Goal: Task Accomplishment & Management: Manage account settings

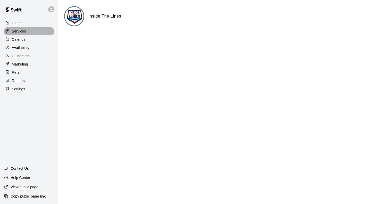
click at [27, 35] on div "Services" at bounding box center [29, 31] width 50 height 8
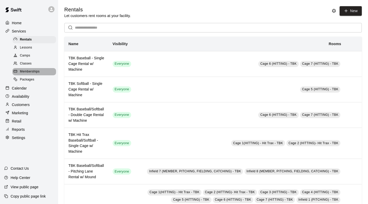
click at [28, 74] on span "Memberships" at bounding box center [30, 71] width 20 height 5
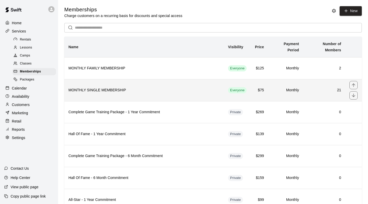
click at [130, 92] on h6 "MONTHLY SINGLE MEMBERSHIP" at bounding box center [143, 90] width 151 height 6
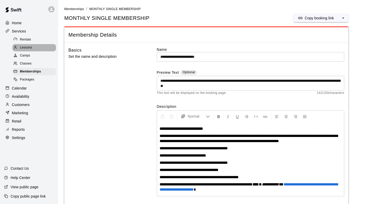
click at [29, 48] on span "Lessons" at bounding box center [26, 47] width 12 height 5
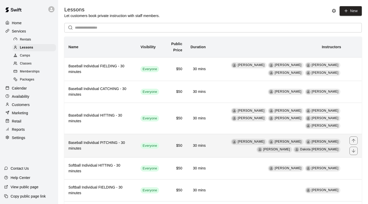
scroll to position [93, 0]
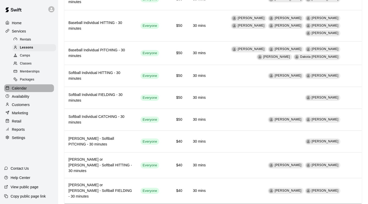
click at [22, 89] on p "Calendar" at bounding box center [19, 88] width 15 height 5
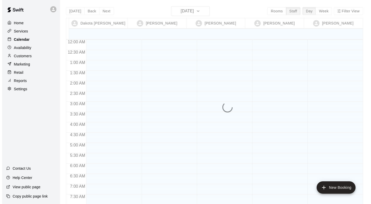
scroll to position [223, 0]
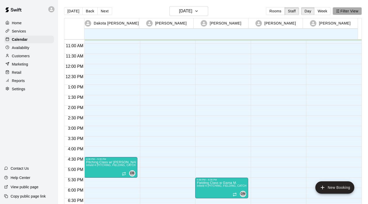
click at [354, 9] on button "Filter View" at bounding box center [346, 11] width 29 height 8
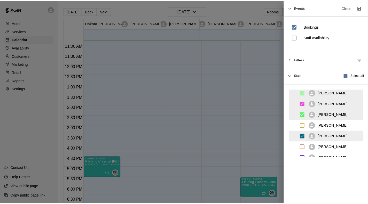
scroll to position [77, 0]
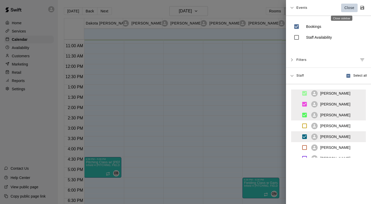
click at [343, 11] on button "Close" at bounding box center [350, 8] width 17 height 9
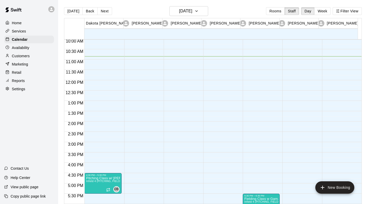
scroll to position [207, 0]
click at [276, 11] on button "Rooms" at bounding box center [275, 11] width 19 height 8
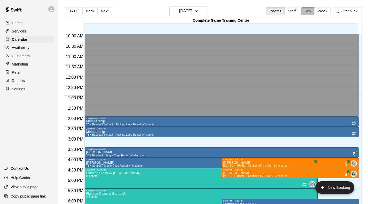
click at [310, 10] on button "Day" at bounding box center [307, 11] width 13 height 8
click at [295, 12] on button "Staff" at bounding box center [291, 11] width 15 height 8
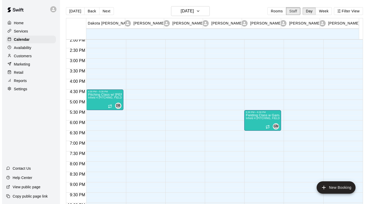
scroll to position [290, 0]
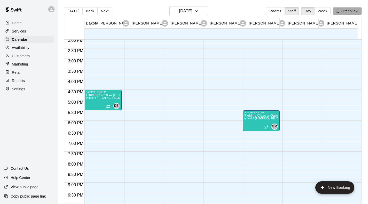
click at [344, 9] on button "Filter View" at bounding box center [346, 11] width 29 height 8
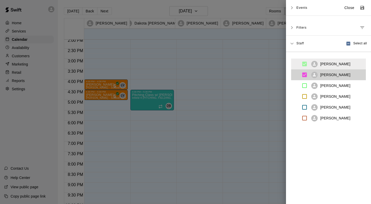
scroll to position [76, 0]
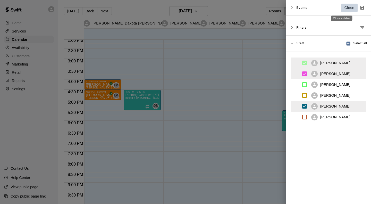
click at [345, 6] on p "Close" at bounding box center [350, 7] width 10 height 5
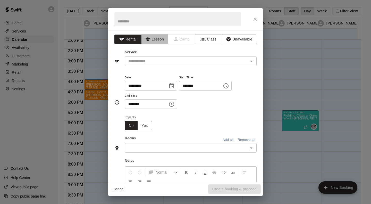
click at [153, 40] on button "Lesson" at bounding box center [154, 40] width 27 height 10
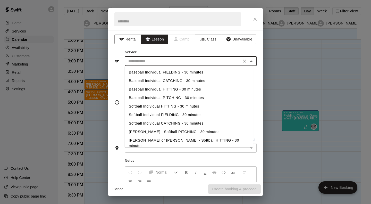
click at [147, 63] on input "text" at bounding box center [183, 61] width 114 height 6
click at [146, 89] on li "Baseball Individual HITTING - 30 minutes" at bounding box center [189, 89] width 128 height 9
type input "**********"
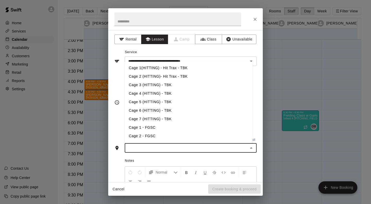
click at [154, 149] on input "text" at bounding box center [186, 148] width 120 height 6
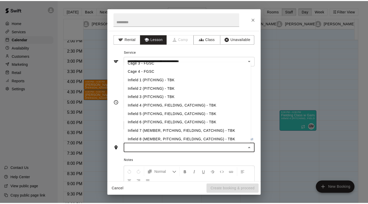
scroll to position [0, 0]
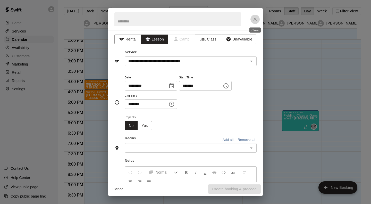
click at [253, 18] on icon "Close" at bounding box center [255, 19] width 5 height 5
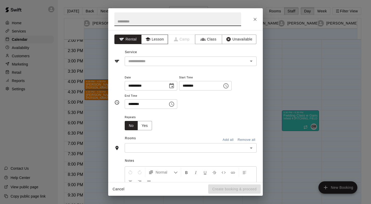
click at [154, 39] on button "Lesson" at bounding box center [154, 40] width 27 height 10
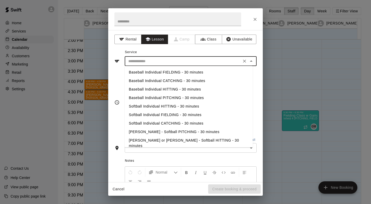
click at [144, 60] on input "text" at bounding box center [183, 61] width 114 height 6
click at [149, 106] on li "Softball Individual HITTING - 30 minutes" at bounding box center [189, 106] width 128 height 9
type input "**********"
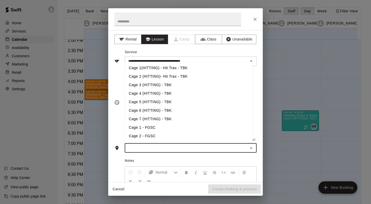
click at [142, 148] on input "text" at bounding box center [186, 148] width 120 height 6
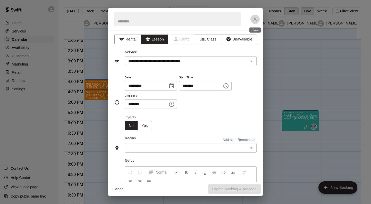
click at [254, 20] on icon "Close" at bounding box center [255, 19] width 5 height 5
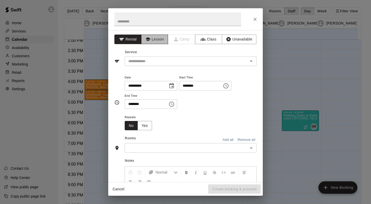
click at [155, 39] on button "Lesson" at bounding box center [154, 40] width 27 height 10
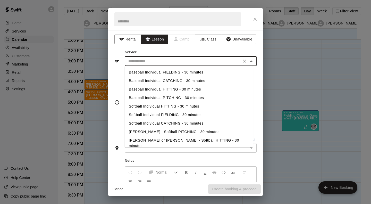
click at [152, 58] on input "text" at bounding box center [183, 61] width 114 height 6
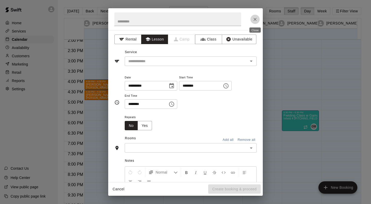
click at [253, 18] on icon "Close" at bounding box center [255, 19] width 5 height 5
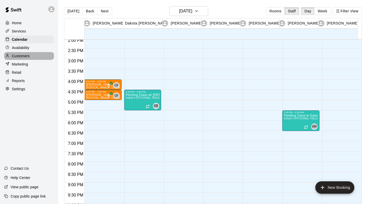
click at [30, 56] on div "Customers" at bounding box center [29, 56] width 50 height 8
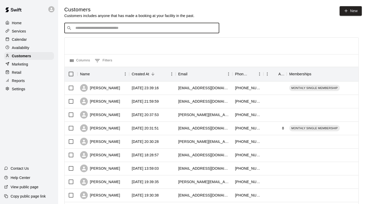
click at [101, 28] on input "Search customers by name or email" at bounding box center [145, 28] width 143 height 5
type input "********"
click at [215, 28] on icon "Clear" at bounding box center [213, 28] width 5 height 5
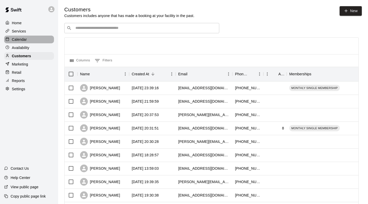
click at [26, 42] on p "Calendar" at bounding box center [19, 39] width 15 height 5
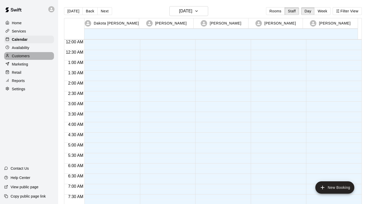
click at [16, 59] on p "Customers" at bounding box center [21, 55] width 18 height 5
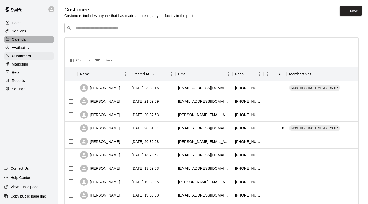
click at [24, 39] on p "Calendar" at bounding box center [19, 39] width 15 height 5
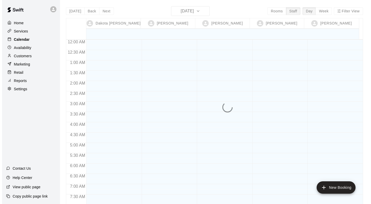
scroll to position [225, 0]
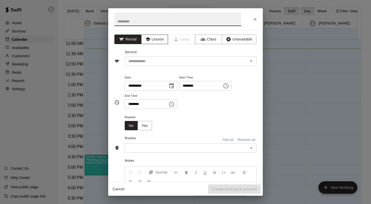
click at [157, 37] on button "Lesson" at bounding box center [154, 40] width 27 height 10
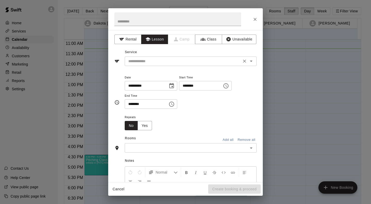
click at [163, 58] on div "​" at bounding box center [191, 61] width 132 height 10
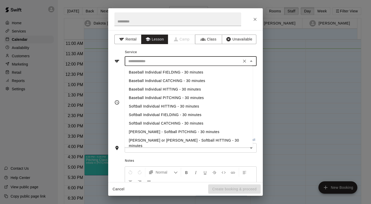
click at [203, 98] on li "Baseball Individual PITCHING - 30 minutes" at bounding box center [189, 98] width 128 height 9
type input "**********"
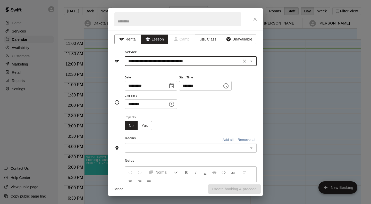
click at [165, 149] on input "text" at bounding box center [186, 148] width 120 height 6
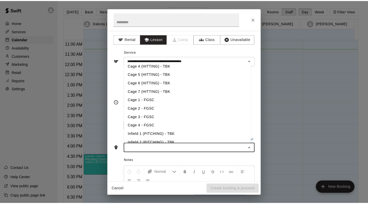
scroll to position [34, 0]
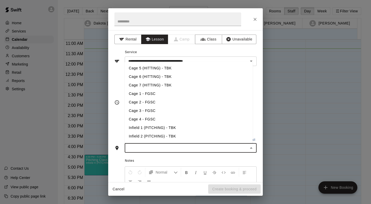
click at [169, 127] on li "Infield 1 (PITCHING) - TBK" at bounding box center [189, 128] width 128 height 9
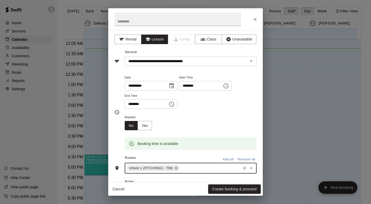
click at [237, 188] on button "Create booking & proceed" at bounding box center [234, 189] width 53 height 10
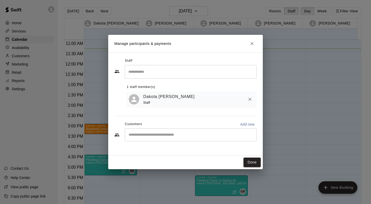
click at [155, 140] on div "​" at bounding box center [191, 134] width 132 height 13
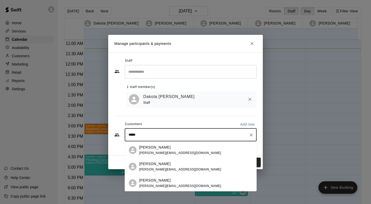
type input "******"
click at [194, 152] on div "Erik Suarez erik.suarez79@gmail.com" at bounding box center [196, 150] width 114 height 11
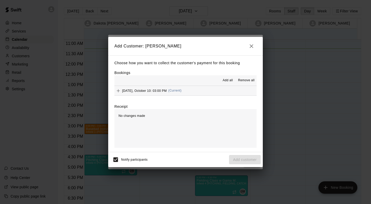
click at [194, 90] on button "Friday, October 10: 03:00 PM (Current)" at bounding box center [186, 91] width 142 height 10
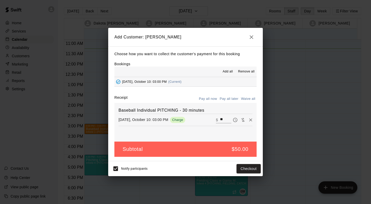
click at [233, 120] on icon "Pay later" at bounding box center [235, 119] width 5 height 5
click at [255, 169] on button "Add customer" at bounding box center [245, 169] width 32 height 10
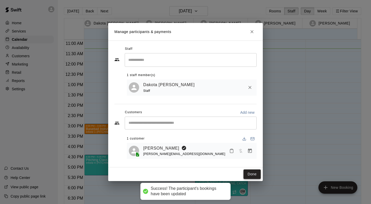
click at [256, 174] on button "Done" at bounding box center [252, 174] width 17 height 10
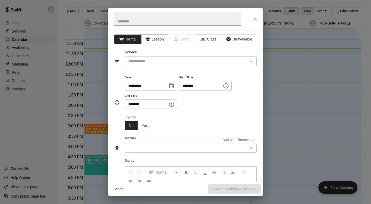
click at [156, 43] on button "Lesson" at bounding box center [154, 40] width 27 height 10
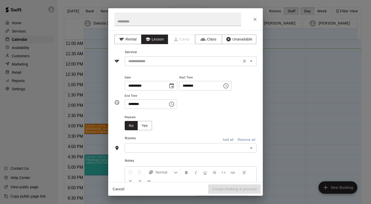
click at [164, 63] on input "text" at bounding box center [183, 61] width 114 height 6
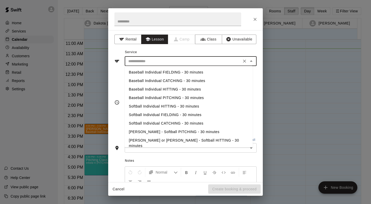
click at [173, 91] on li "Baseball Individual HITTING - 30 minutes" at bounding box center [189, 89] width 128 height 9
type input "**********"
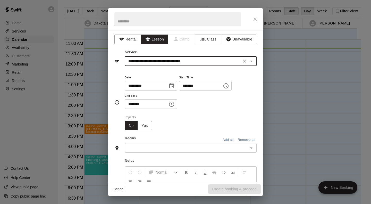
click at [228, 148] on input "text" at bounding box center [186, 148] width 120 height 6
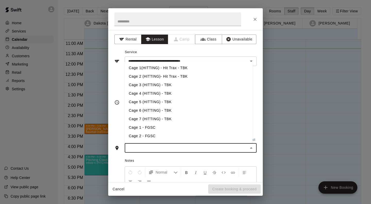
click at [174, 82] on li "Cage 3 (HITTING) - TBK" at bounding box center [189, 85] width 128 height 9
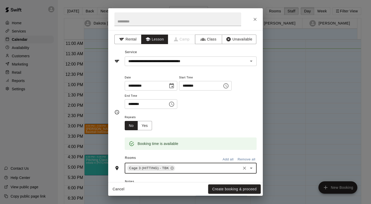
click at [252, 188] on button "Create booking & proceed" at bounding box center [234, 189] width 53 height 10
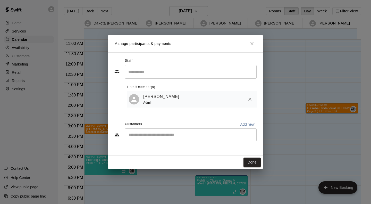
click at [167, 137] on input "Start typing to search customers..." at bounding box center [190, 134] width 127 height 5
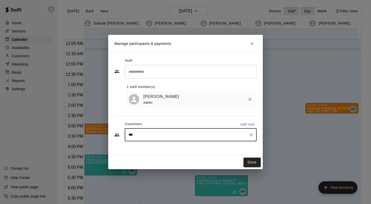
type input "****"
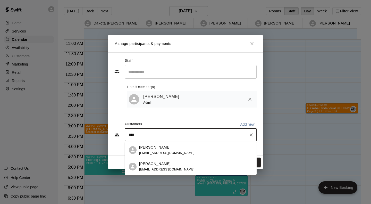
click at [177, 167] on div "Keegan Diercks kellydiercks@yahoo.com" at bounding box center [196, 166] width 114 height 11
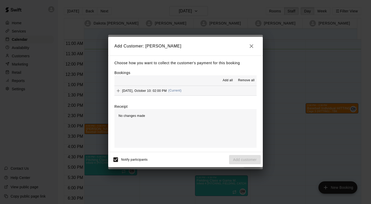
click at [174, 90] on span "(Current)" at bounding box center [174, 91] width 13 height 4
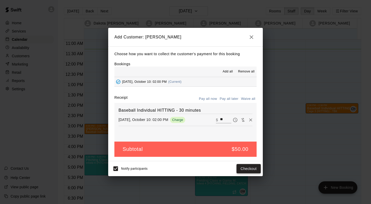
click at [254, 168] on button "Checkout" at bounding box center [249, 169] width 24 height 10
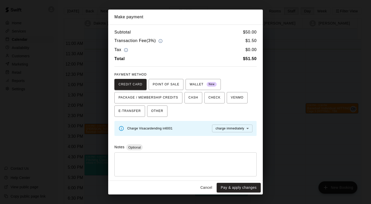
click at [207, 189] on button "Cancel" at bounding box center [206, 188] width 17 height 10
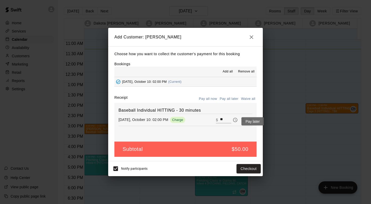
click at [233, 119] on icon "Pay later" at bounding box center [235, 119] width 5 height 5
click at [252, 168] on button "Add customer" at bounding box center [245, 169] width 32 height 10
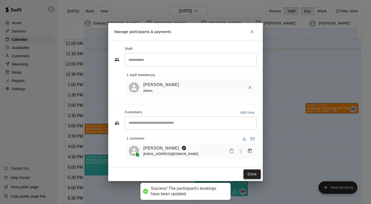
click at [256, 174] on button "Done" at bounding box center [252, 174] width 17 height 10
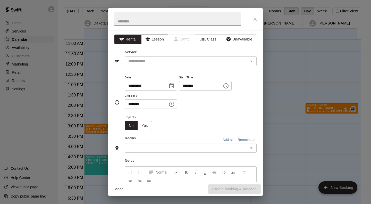
click at [158, 40] on button "Lesson" at bounding box center [154, 40] width 27 height 10
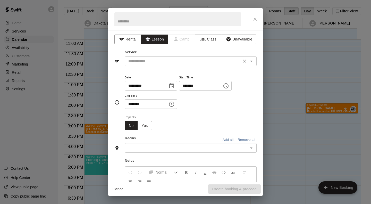
click at [168, 63] on input "text" at bounding box center [183, 61] width 114 height 6
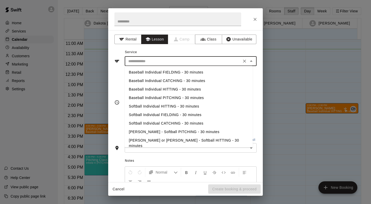
click at [192, 92] on li "Baseball Individual HITTING - 30 minutes" at bounding box center [189, 89] width 128 height 9
type input "**********"
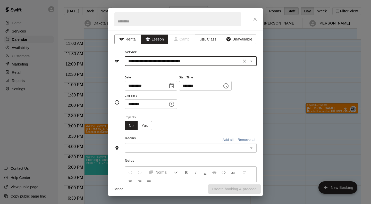
click at [169, 150] on input "text" at bounding box center [186, 148] width 120 height 6
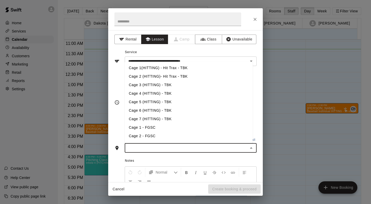
click at [162, 84] on li "Cage 3 (HITTING) - TBK" at bounding box center [189, 85] width 128 height 9
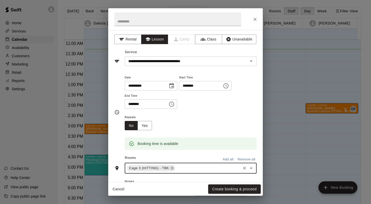
click at [237, 191] on button "Create booking & proceed" at bounding box center [234, 189] width 53 height 10
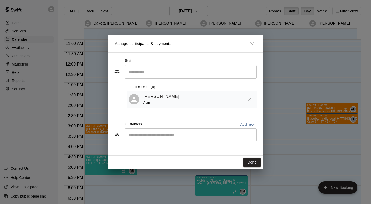
click at [168, 135] on input "Start typing to search customers..." at bounding box center [190, 134] width 127 height 5
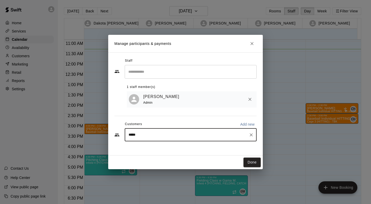
type input "******"
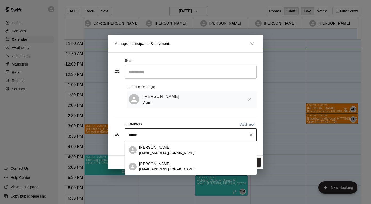
click at [147, 168] on span "kellydiercks@yahoo.com" at bounding box center [166, 170] width 55 height 4
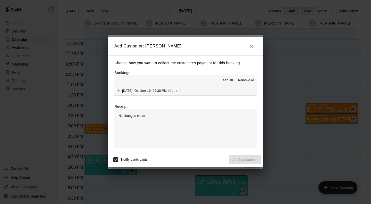
click at [187, 91] on button "Friday, October 10: 02:30 PM (Current)" at bounding box center [186, 91] width 142 height 10
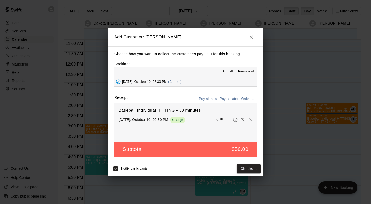
click at [233, 119] on icon "Pay later" at bounding box center [235, 119] width 5 height 5
click at [250, 168] on button "Add customer" at bounding box center [245, 169] width 32 height 10
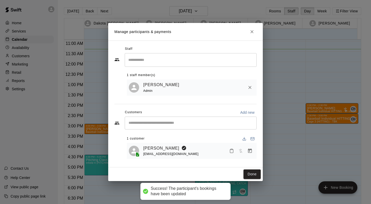
click at [255, 175] on button "Done" at bounding box center [252, 174] width 17 height 10
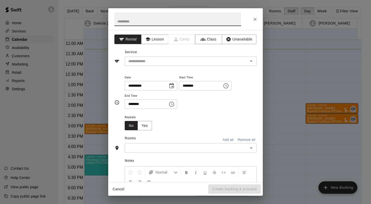
click at [156, 36] on button "Lesson" at bounding box center [154, 40] width 27 height 10
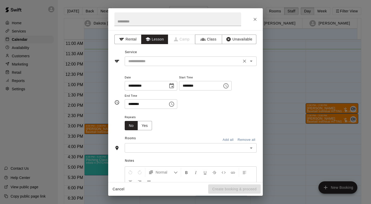
click at [176, 62] on input "text" at bounding box center [183, 61] width 114 height 6
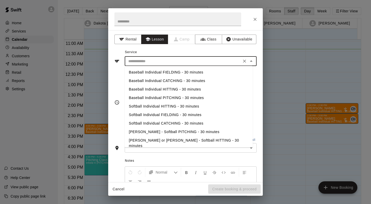
click at [203, 88] on li "Baseball Individual HITTING - 30 minutes" at bounding box center [189, 89] width 128 height 9
type input "**********"
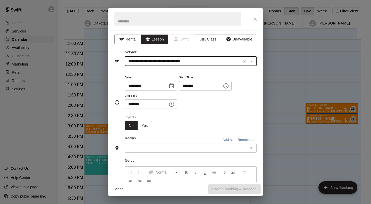
click at [177, 146] on input "text" at bounding box center [186, 148] width 120 height 6
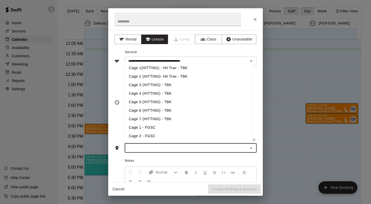
click at [169, 85] on li "Cage 3 (HITTING) - TBK" at bounding box center [189, 85] width 128 height 9
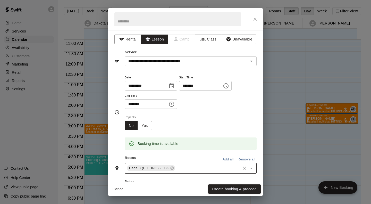
click at [241, 191] on button "Create booking & proceed" at bounding box center [234, 189] width 53 height 10
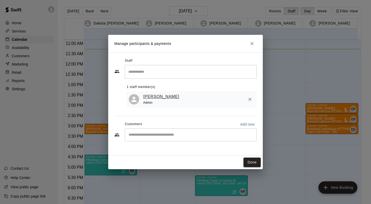
click at [163, 97] on link "[PERSON_NAME]" at bounding box center [161, 96] width 36 height 7
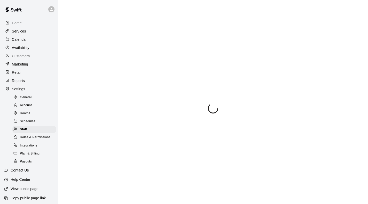
select select "**"
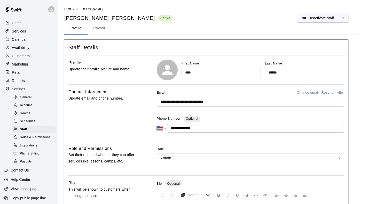
scroll to position [54, 0]
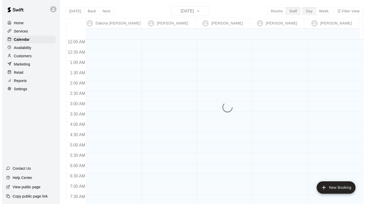
scroll to position [235, 0]
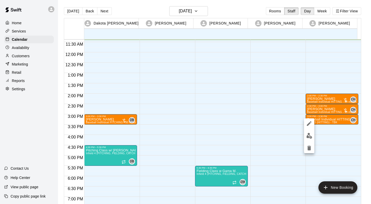
click at [309, 138] on img "edit" at bounding box center [310, 136] width 6 height 6
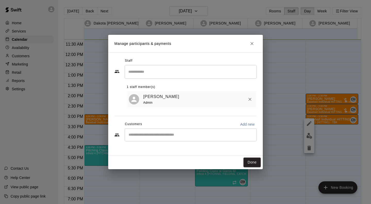
click at [174, 134] on input "Start typing to search customers..." at bounding box center [190, 134] width 127 height 5
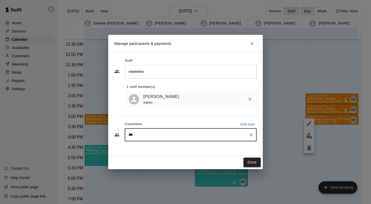
type input "****"
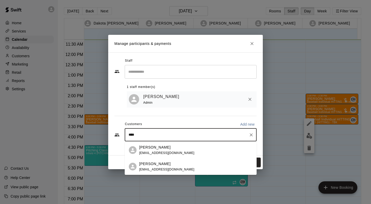
click at [155, 164] on p "[PERSON_NAME]" at bounding box center [154, 163] width 31 height 5
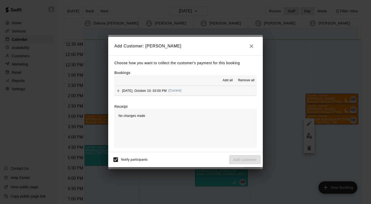
click at [159, 88] on div "Friday, October 10: 03:00 PM (Current)" at bounding box center [148, 91] width 67 height 8
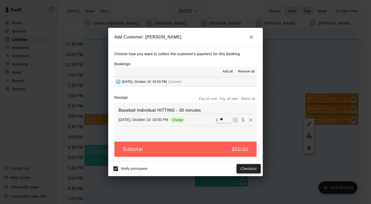
click at [247, 171] on button "Checkout" at bounding box center [249, 169] width 24 height 10
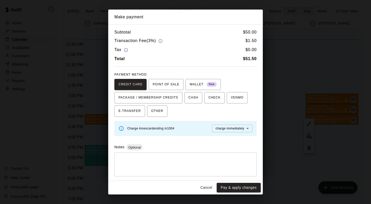
click at [206, 189] on button "Cancel" at bounding box center [206, 188] width 17 height 10
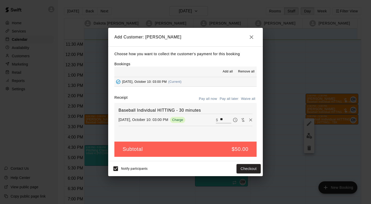
click at [233, 119] on icon "Pay later" at bounding box center [235, 119] width 5 height 5
click at [247, 165] on button "Add customer" at bounding box center [245, 169] width 32 height 10
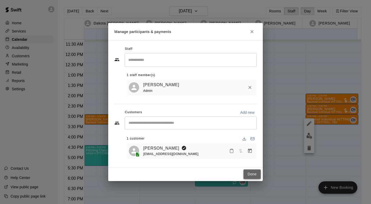
click at [247, 172] on button "Done" at bounding box center [252, 174] width 17 height 10
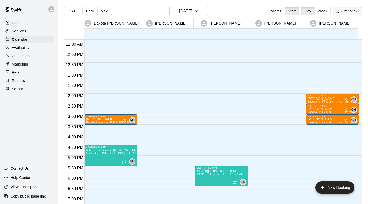
click at [342, 9] on button "Filter View" at bounding box center [346, 11] width 29 height 8
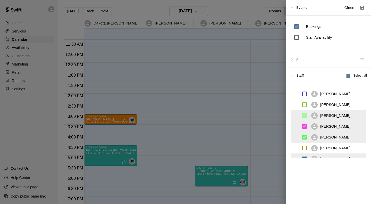
scroll to position [61, 0]
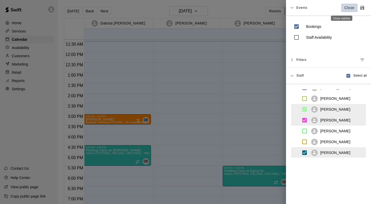
click at [342, 11] on button "Close" at bounding box center [350, 8] width 17 height 9
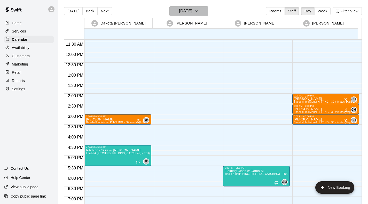
click at [188, 10] on h6 "[DATE]" at bounding box center [185, 10] width 13 height 7
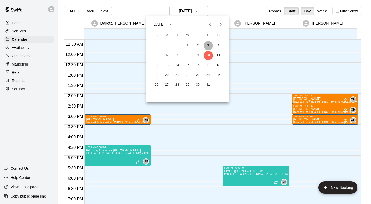
click at [208, 47] on button "3" at bounding box center [208, 45] width 9 height 9
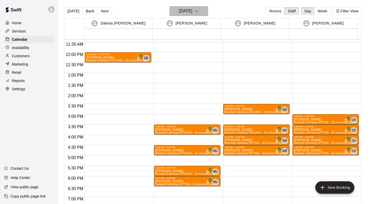
click at [200, 15] on button "Friday Oct 03" at bounding box center [188, 11] width 39 height 10
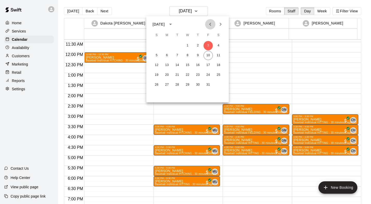
click at [212, 24] on icon "Previous month" at bounding box center [210, 24] width 6 height 6
click at [207, 76] on button "26" at bounding box center [208, 74] width 9 height 9
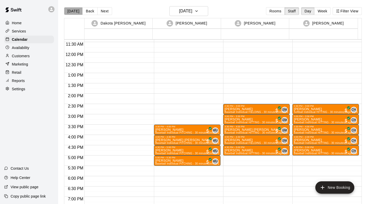
click at [73, 13] on button "[DATE]" at bounding box center [73, 11] width 19 height 8
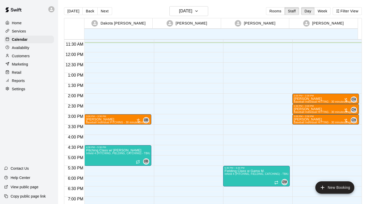
click at [160, 106] on div at bounding box center [187, 52] width 67 height 495
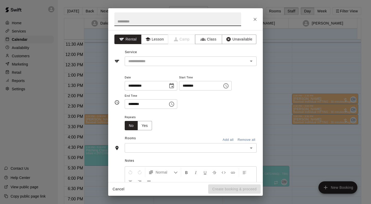
click at [174, 103] on icon "Choose time, selected time is 3:15 PM" at bounding box center [171, 104] width 5 height 5
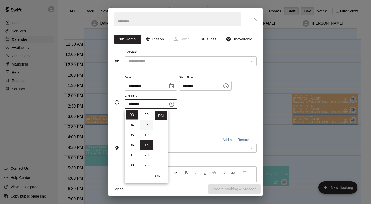
scroll to position [1, 0]
click at [148, 115] on li "00" at bounding box center [147, 115] width 12 height 10
type input "********"
click at [156, 61] on input "text" at bounding box center [183, 61] width 114 height 6
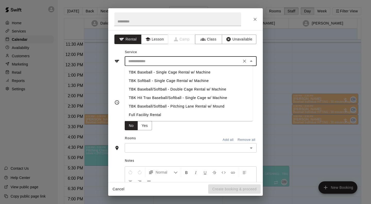
click at [153, 38] on button "Lesson" at bounding box center [154, 40] width 27 height 10
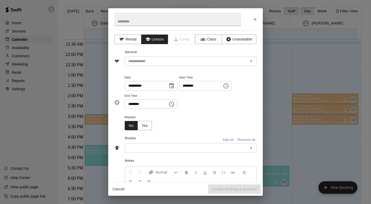
click at [157, 61] on input "text" at bounding box center [183, 61] width 114 height 6
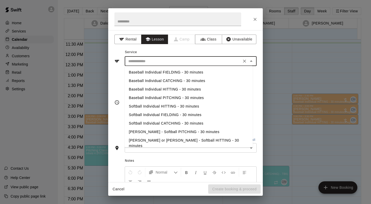
click at [193, 98] on li "Baseball Individual PITCHING - 30 minutes" at bounding box center [189, 98] width 128 height 9
type input "**********"
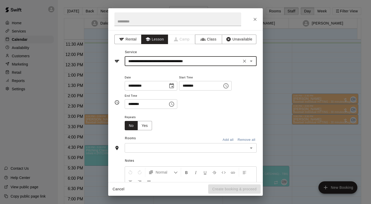
click at [172, 149] on input "text" at bounding box center [186, 148] width 120 height 6
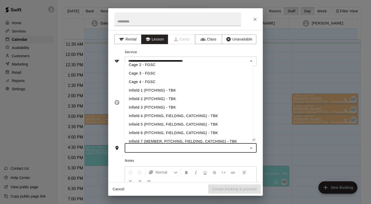
scroll to position [71, 0]
click at [161, 99] on li "Infield 2 (PITCHING) - TBK" at bounding box center [189, 98] width 128 height 9
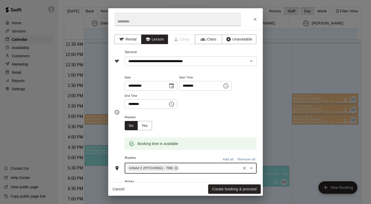
click at [247, 189] on button "Create booking & proceed" at bounding box center [234, 189] width 53 height 10
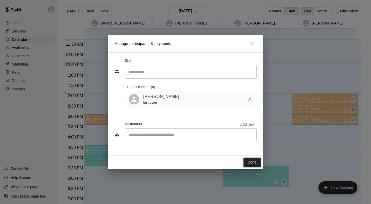
click at [155, 132] on div "​" at bounding box center [191, 134] width 132 height 13
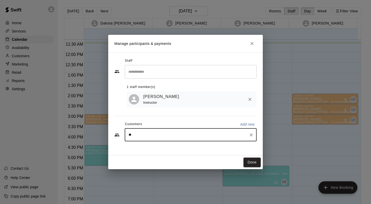
type input "***"
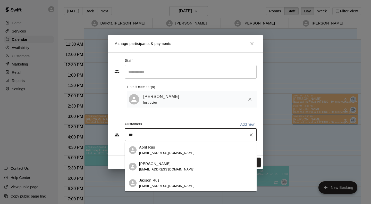
click at [173, 187] on div "Jaxson Rus aprilrus06@gmail.com" at bounding box center [196, 183] width 114 height 11
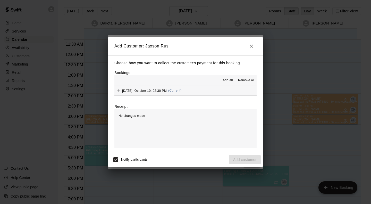
click at [175, 90] on span "(Current)" at bounding box center [174, 91] width 13 height 4
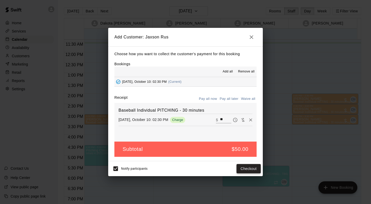
click at [256, 171] on button "Checkout" at bounding box center [249, 169] width 24 height 10
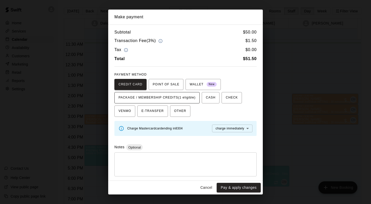
click at [193, 96] on span "PACKAGE / MEMBERSHIP CREDITS (1 eligible)" at bounding box center [157, 98] width 77 height 8
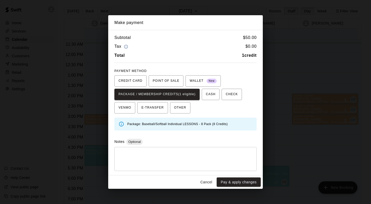
click at [240, 183] on button "Pay & apply changes" at bounding box center [239, 182] width 44 height 10
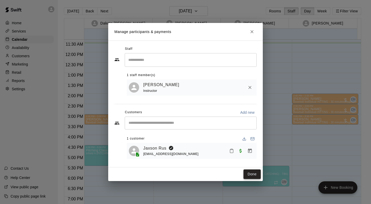
click at [256, 177] on button "Done" at bounding box center [252, 174] width 17 height 10
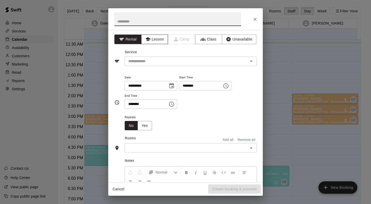
click at [156, 38] on button "Lesson" at bounding box center [154, 40] width 27 height 10
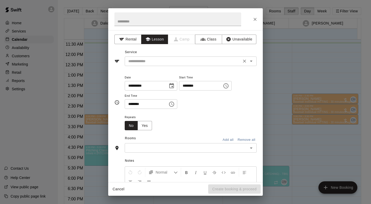
click at [160, 64] on input "text" at bounding box center [183, 61] width 114 height 6
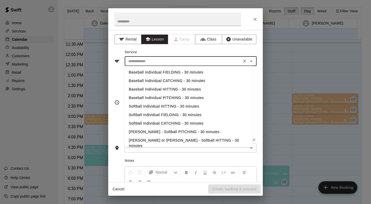
click at [195, 89] on li "Baseball Individual HITTING - 30 minutes" at bounding box center [189, 89] width 128 height 9
type input "**********"
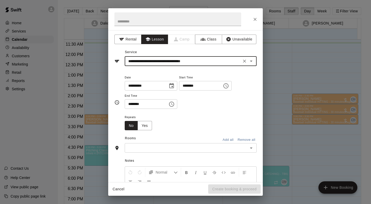
click at [184, 150] on input "text" at bounding box center [186, 148] width 120 height 6
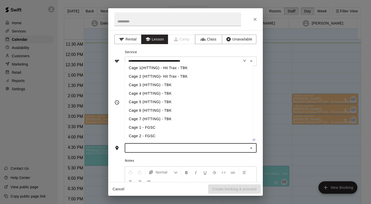
click at [181, 67] on li "Cage 1(HITTING) - Hit Trax - TBK" at bounding box center [189, 68] width 128 height 9
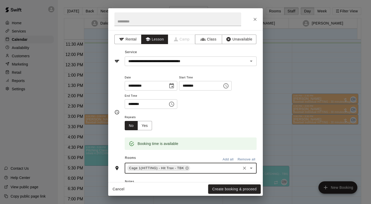
click at [232, 189] on button "Create booking & proceed" at bounding box center [234, 189] width 53 height 10
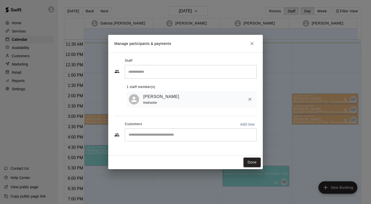
click at [165, 135] on input "Start typing to search customers..." at bounding box center [190, 134] width 127 height 5
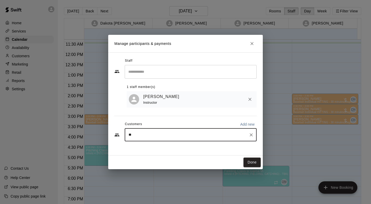
type input "***"
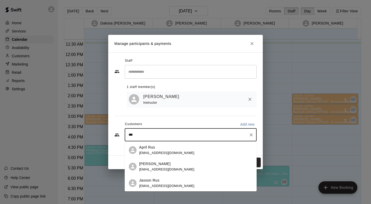
click at [167, 180] on div "Jaxson Rus" at bounding box center [166, 180] width 55 height 5
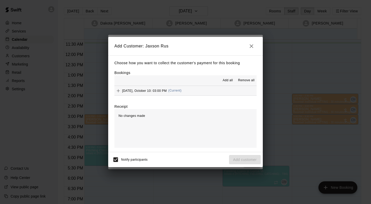
click at [144, 86] on div "Add all Remove all" at bounding box center [186, 80] width 142 height 10
click at [163, 95] on div "Friday, October 10: 03:00 PM (Current)" at bounding box center [148, 91] width 67 height 8
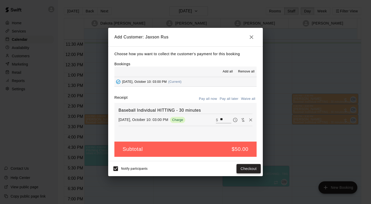
click at [251, 171] on button "Checkout" at bounding box center [249, 169] width 24 height 10
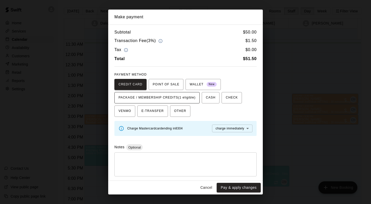
click at [187, 96] on span "PACKAGE / MEMBERSHIP CREDITS (1 eligible)" at bounding box center [157, 98] width 77 height 8
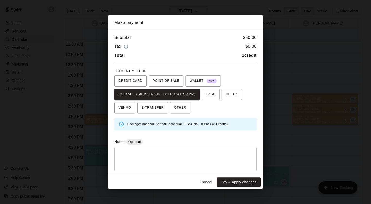
click at [253, 183] on button "Pay & apply changes" at bounding box center [239, 182] width 44 height 10
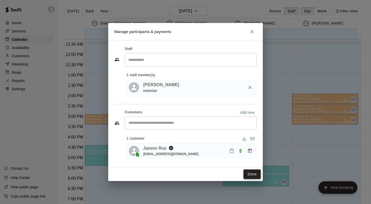
click at [258, 175] on button "Done" at bounding box center [252, 174] width 17 height 10
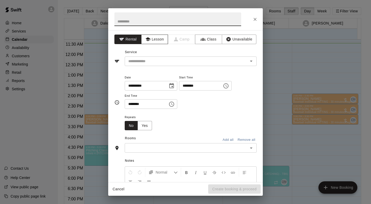
click at [161, 39] on button "Lesson" at bounding box center [154, 40] width 27 height 10
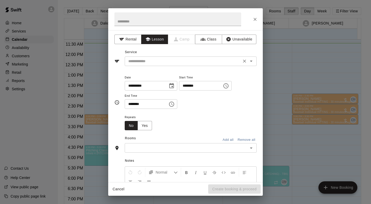
click at [170, 60] on input "text" at bounding box center [183, 61] width 114 height 6
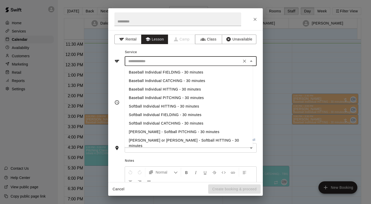
click at [173, 98] on li "Baseball Individual PITCHING - 30 minutes" at bounding box center [189, 98] width 128 height 9
type input "**********"
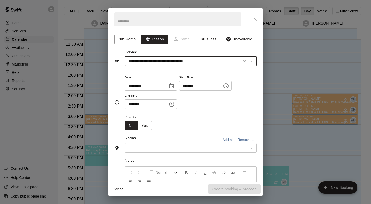
click at [168, 150] on input "text" at bounding box center [186, 148] width 120 height 6
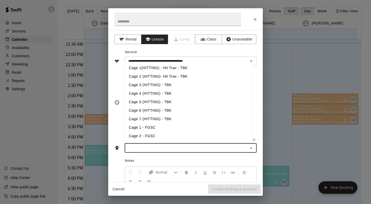
scroll to position [28, 0]
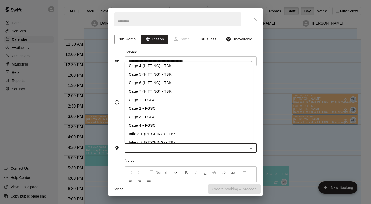
click at [165, 134] on li "Infield 1 (PITCHING) - TBK" at bounding box center [189, 134] width 128 height 9
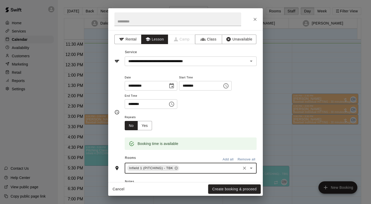
click at [230, 190] on button "Create booking & proceed" at bounding box center [234, 189] width 53 height 10
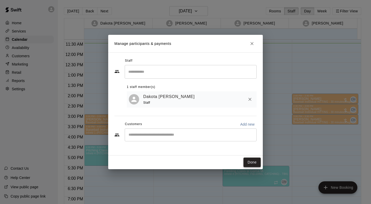
click at [253, 164] on button "Done" at bounding box center [252, 163] width 17 height 10
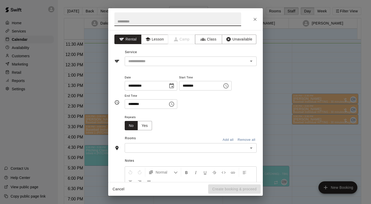
click at [160, 42] on button "Lesson" at bounding box center [154, 40] width 27 height 10
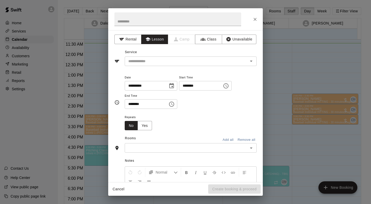
click at [164, 62] on input "text" at bounding box center [183, 61] width 114 height 6
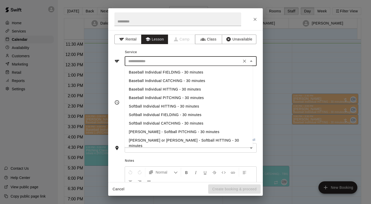
click at [185, 96] on li "Baseball Individual PITCHING - 30 minutes" at bounding box center [189, 98] width 128 height 9
type input "**********"
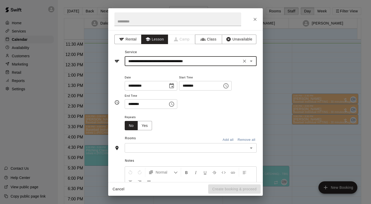
click at [159, 147] on input "text" at bounding box center [186, 148] width 120 height 6
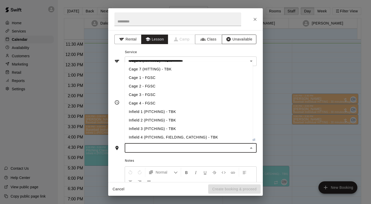
scroll to position [51, 0]
click at [161, 110] on li "Infield 1 (PITCHING) - TBK" at bounding box center [189, 111] width 128 height 9
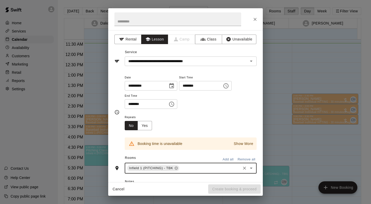
click at [242, 166] on icon "Clear" at bounding box center [244, 168] width 5 height 5
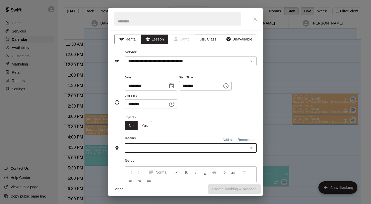
click at [157, 147] on input "text" at bounding box center [186, 148] width 120 height 6
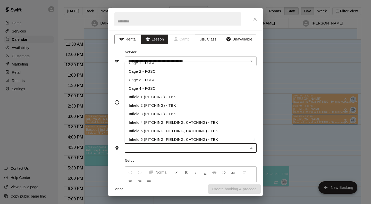
scroll to position [64, 0]
click at [168, 105] on li "Infield 2 (PITCHING) - TBK" at bounding box center [189, 106] width 128 height 9
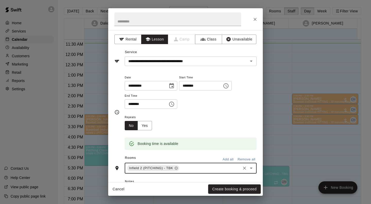
click at [243, 190] on button "Create booking & proceed" at bounding box center [234, 189] width 53 height 10
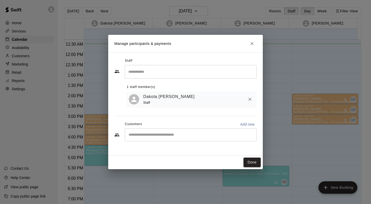
click at [179, 131] on div "​" at bounding box center [191, 134] width 132 height 13
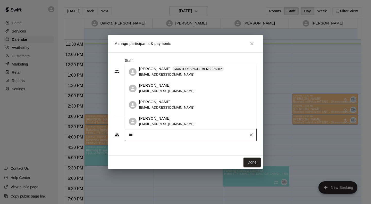
type input "****"
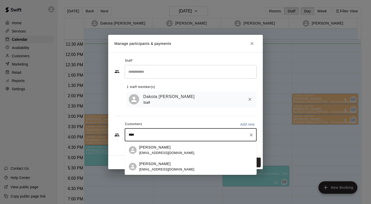
click at [158, 164] on p "[PERSON_NAME]" at bounding box center [154, 163] width 31 height 5
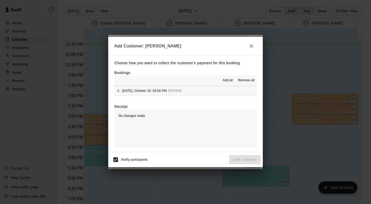
click at [171, 90] on span "(Current)" at bounding box center [174, 91] width 13 height 4
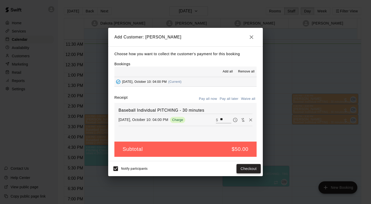
click at [251, 170] on button "Checkout" at bounding box center [249, 169] width 24 height 10
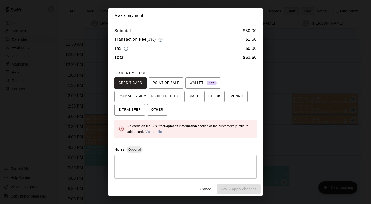
click at [208, 188] on button "Cancel" at bounding box center [206, 189] width 17 height 10
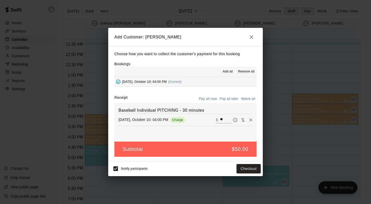
click at [248, 36] on button "button" at bounding box center [252, 37] width 10 height 10
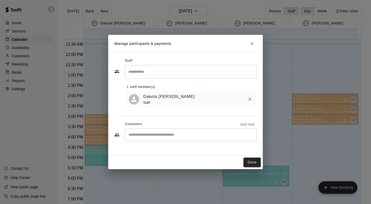
click at [181, 132] on div "​" at bounding box center [191, 134] width 132 height 13
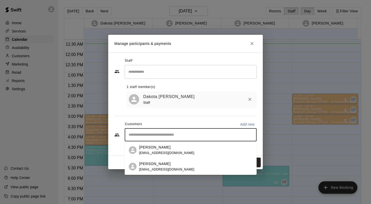
click at [166, 169] on span "melmatlick@gmail.com" at bounding box center [166, 170] width 55 height 4
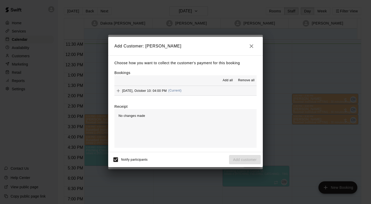
click at [165, 91] on span "[DATE], October 10: 04:00 PM" at bounding box center [144, 91] width 45 height 4
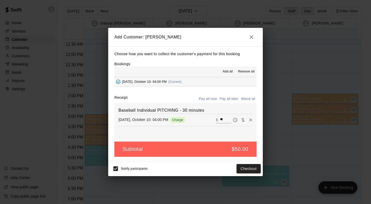
click at [232, 117] on button "Pay later" at bounding box center [236, 120] width 8 height 8
click at [253, 167] on button "Add customer" at bounding box center [245, 169] width 32 height 10
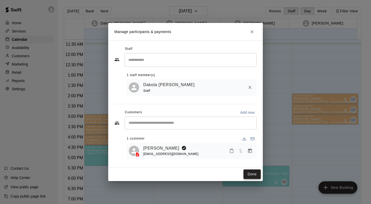
click at [251, 174] on button "Done" at bounding box center [252, 174] width 17 height 10
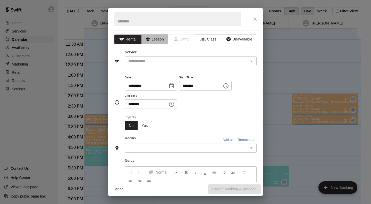
click at [163, 41] on button "Lesson" at bounding box center [154, 40] width 27 height 10
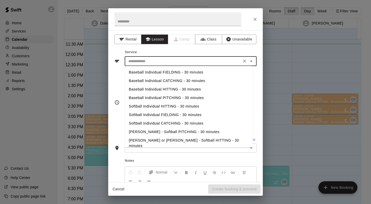
click at [160, 61] on input "text" at bounding box center [183, 61] width 114 height 6
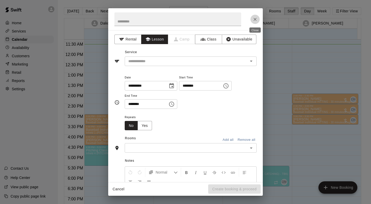
click at [255, 19] on icon "Close" at bounding box center [255, 19] width 3 height 3
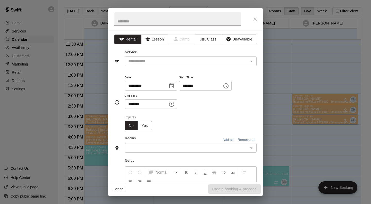
click at [158, 39] on button "Lesson" at bounding box center [154, 40] width 27 height 10
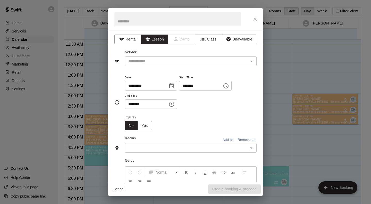
click at [174, 61] on input "text" at bounding box center [183, 61] width 114 height 6
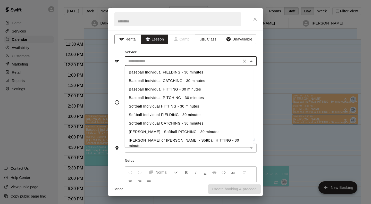
click at [199, 90] on li "Baseball Individual HITTING - 30 minutes" at bounding box center [189, 89] width 128 height 9
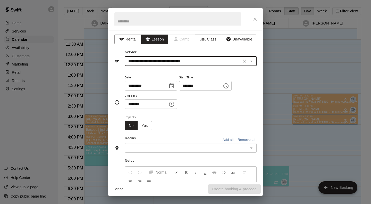
click at [197, 61] on input "**********" at bounding box center [183, 61] width 114 height 6
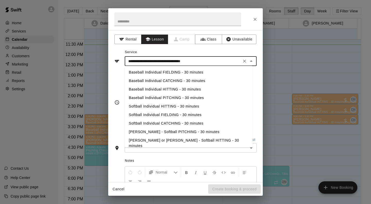
click at [190, 97] on li "Baseball Individual PITCHING - 30 minutes" at bounding box center [189, 98] width 128 height 9
type input "**********"
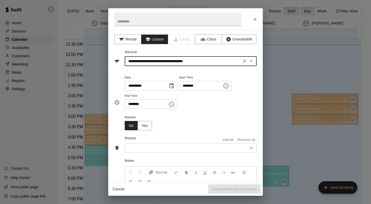
click at [164, 147] on input "text" at bounding box center [186, 148] width 120 height 6
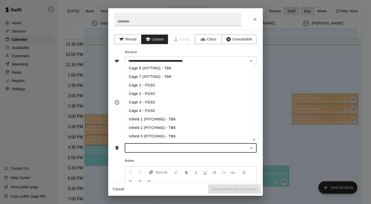
scroll to position [54, 0]
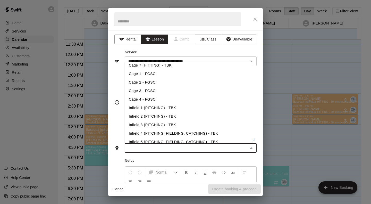
click at [171, 115] on li "Infield 2 (PITCHING) - TBK" at bounding box center [189, 116] width 128 height 9
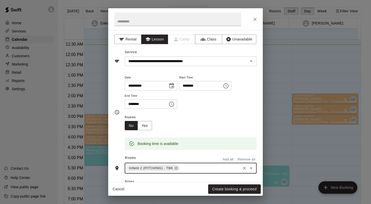
click at [245, 191] on button "Create booking & proceed" at bounding box center [234, 189] width 53 height 10
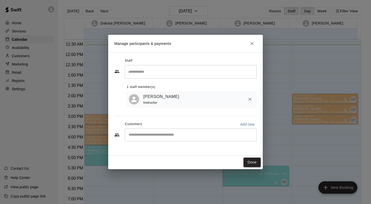
click at [162, 134] on input "Start typing to search customers..." at bounding box center [190, 134] width 127 height 5
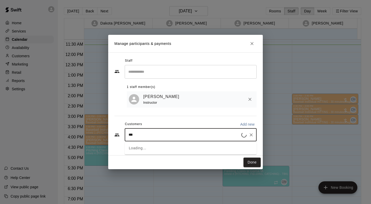
type input "****"
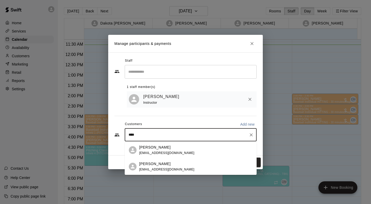
click at [169, 170] on span "mweipert@hotmail.com" at bounding box center [166, 170] width 55 height 4
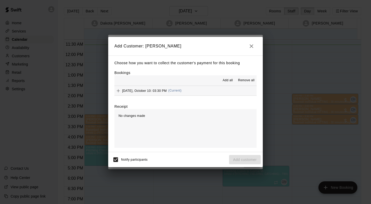
click at [151, 95] on button "[DATE], October 10: 03:30 PM (Current)" at bounding box center [186, 91] width 142 height 10
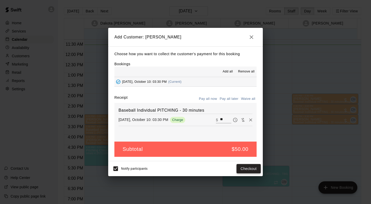
click at [252, 168] on button "Checkout" at bounding box center [249, 169] width 24 height 10
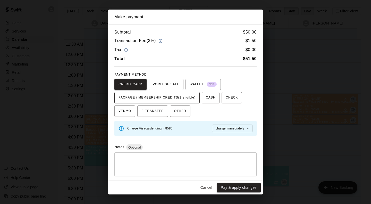
click at [185, 94] on span "PACKAGE / MEMBERSHIP CREDITS (1 eligible)" at bounding box center [157, 98] width 77 height 8
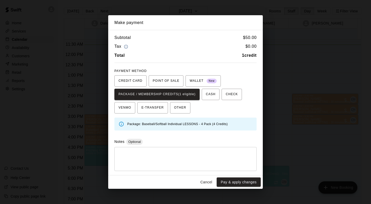
click at [249, 180] on button "Pay & apply changes" at bounding box center [239, 182] width 44 height 10
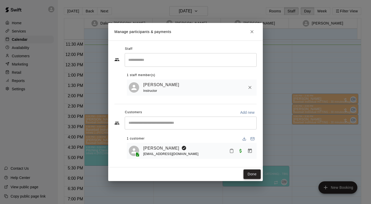
click at [255, 176] on button "Done" at bounding box center [252, 174] width 17 height 10
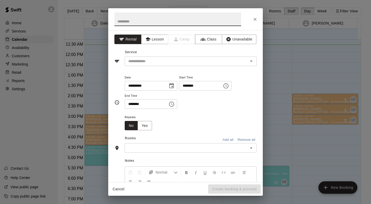
click at [159, 41] on button "Lesson" at bounding box center [154, 40] width 27 height 10
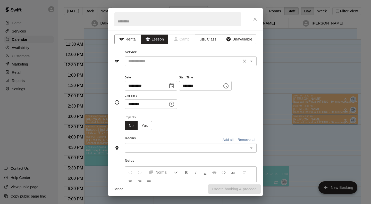
click at [163, 65] on div "​" at bounding box center [191, 61] width 132 height 10
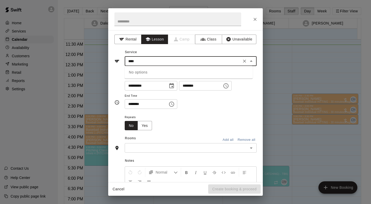
type input "*****"
click at [242, 59] on icon "Clear" at bounding box center [244, 61] width 5 height 5
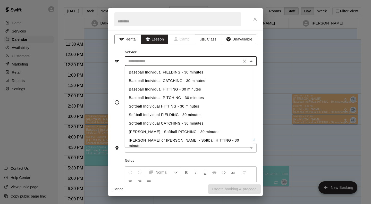
click at [188, 96] on li "Baseball Individual PITCHING - 30 minutes" at bounding box center [189, 98] width 128 height 9
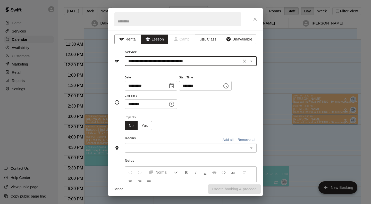
type input "**********"
click at [157, 147] on input "text" at bounding box center [186, 148] width 120 height 6
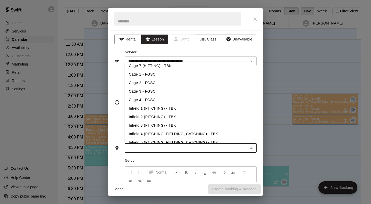
scroll to position [55, 0]
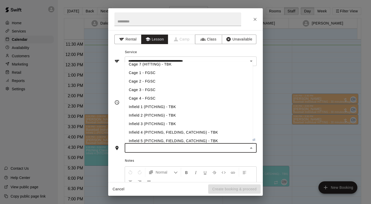
click at [175, 115] on li "Infield 2 (PITCHING) - TBK" at bounding box center [189, 115] width 128 height 9
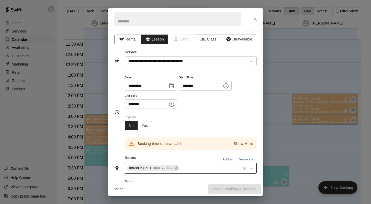
click at [244, 187] on div "Cancel Create booking & proceed" at bounding box center [185, 189] width 155 height 14
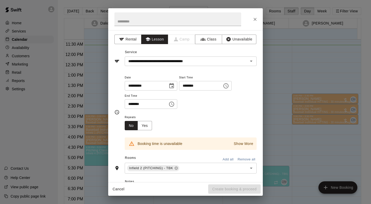
click at [176, 168] on icon at bounding box center [176, 168] width 4 height 4
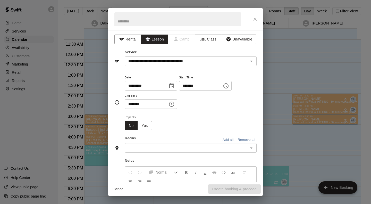
click at [190, 166] on div "Normal Add notes..." at bounding box center [191, 196] width 132 height 60
click at [193, 145] on input "text" at bounding box center [186, 148] width 120 height 6
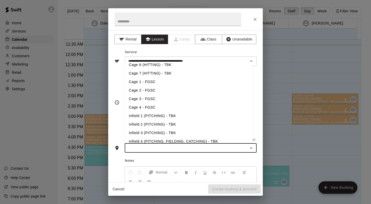
scroll to position [71, 0]
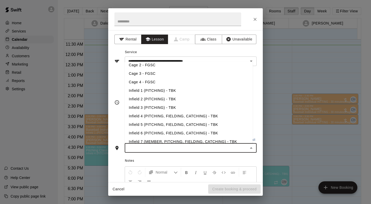
click at [174, 108] on li "Infield 3 (PITCHING) - TBK" at bounding box center [189, 107] width 128 height 9
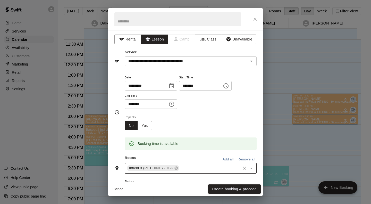
click at [240, 189] on button "Create booking & proceed" at bounding box center [234, 189] width 53 height 10
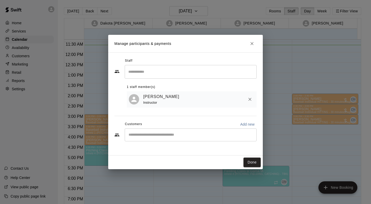
click at [196, 135] on input "Start typing to search customers..." at bounding box center [190, 134] width 127 height 5
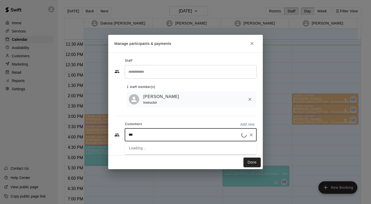
type input "****"
click at [251, 134] on icon "Clear" at bounding box center [251, 134] width 5 height 5
click at [256, 161] on button "Done" at bounding box center [252, 163] width 17 height 10
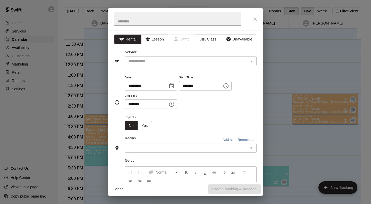
click at [154, 35] on button "Lesson" at bounding box center [154, 40] width 27 height 10
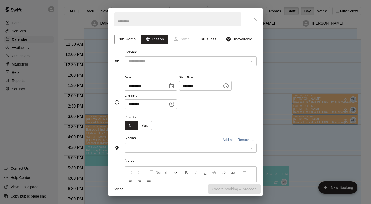
click at [162, 42] on button "Lesson" at bounding box center [154, 40] width 27 height 10
click at [172, 64] on div "​" at bounding box center [191, 61] width 132 height 10
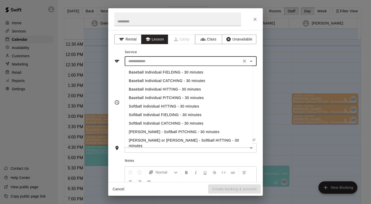
click at [192, 88] on li "Baseball Individual HITTING - 30 minutes" at bounding box center [189, 89] width 128 height 9
type input "**********"
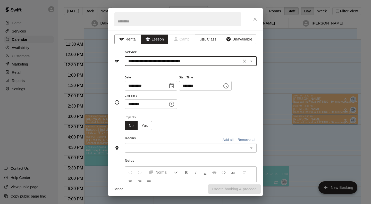
click at [203, 146] on input "text" at bounding box center [186, 148] width 120 height 6
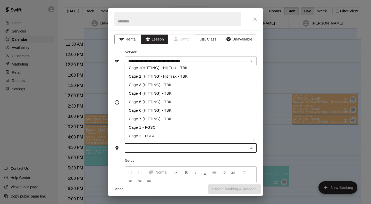
click at [170, 86] on li "Cage 3 (HITTING) - TBK" at bounding box center [189, 85] width 128 height 9
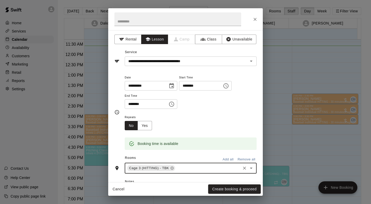
click at [241, 187] on button "Create booking & proceed" at bounding box center [234, 189] width 53 height 10
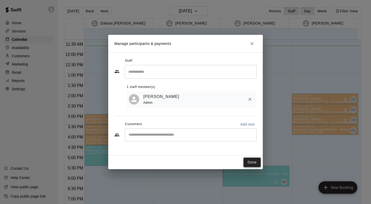
click at [253, 165] on button "Done" at bounding box center [252, 163] width 17 height 10
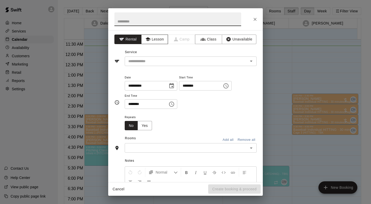
click at [160, 37] on button "Lesson" at bounding box center [154, 40] width 27 height 10
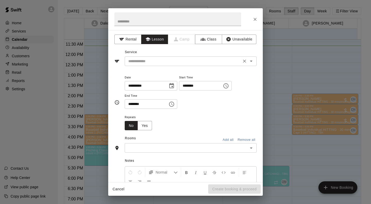
click at [172, 59] on input "text" at bounding box center [183, 61] width 114 height 6
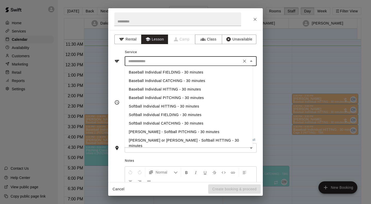
click at [196, 90] on li "Baseball Individual HITTING - 30 minutes" at bounding box center [189, 89] width 128 height 9
type input "**********"
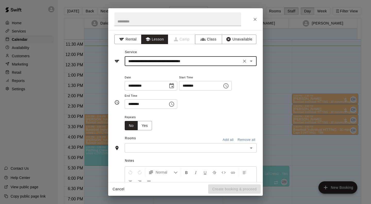
click at [172, 147] on input "text" at bounding box center [186, 148] width 120 height 6
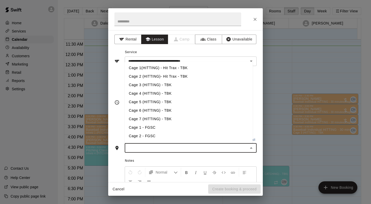
click at [182, 76] on li "Cage 2 (HITTING)- Hit Trax - TBK" at bounding box center [189, 76] width 128 height 9
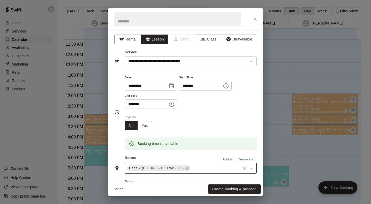
click at [240, 188] on button "Create booking & proceed" at bounding box center [234, 189] width 53 height 10
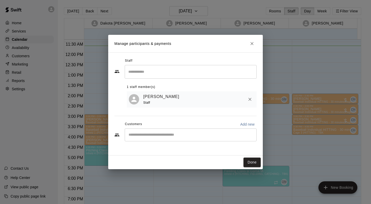
click at [172, 134] on input "Start typing to search customers..." at bounding box center [190, 134] width 127 height 5
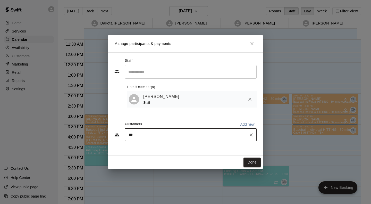
type input "****"
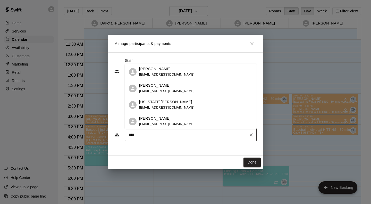
click at [200, 89] on div "Gabe Ulloa nbulloa24@gmail.com" at bounding box center [196, 88] width 114 height 11
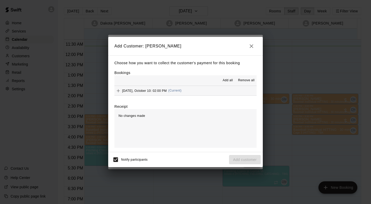
click at [186, 90] on button "Friday, October 10: 02:00 PM (Current)" at bounding box center [186, 91] width 142 height 10
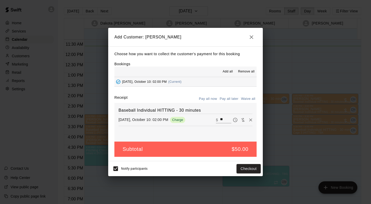
click at [232, 117] on button "Pay later" at bounding box center [236, 120] width 8 height 8
click at [243, 166] on button "Add customer" at bounding box center [245, 169] width 32 height 10
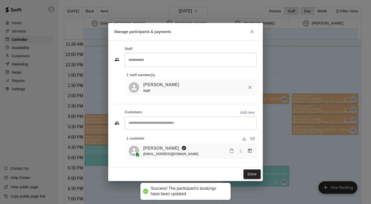
click at [254, 176] on button "Done" at bounding box center [252, 174] width 17 height 10
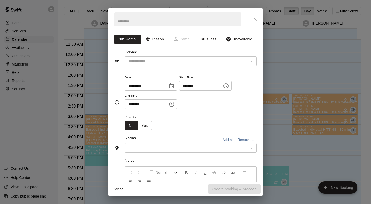
click at [159, 38] on button "Lesson" at bounding box center [154, 40] width 27 height 10
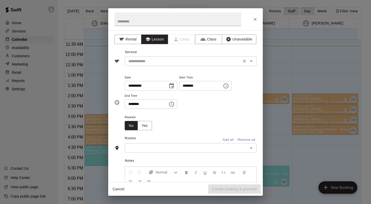
click at [169, 60] on input "text" at bounding box center [183, 61] width 114 height 6
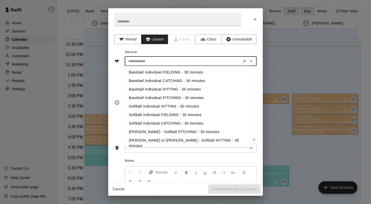
click at [200, 71] on li "Baseball Individual FIELDING - 30 minutes" at bounding box center [189, 72] width 128 height 9
type input "**********"
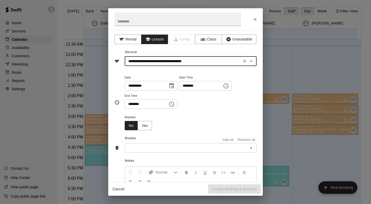
click at [175, 148] on input "text" at bounding box center [186, 148] width 120 height 6
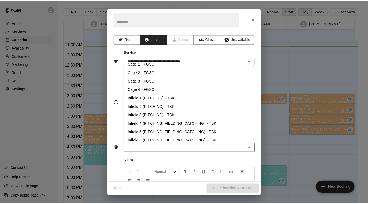
scroll to position [64, 0]
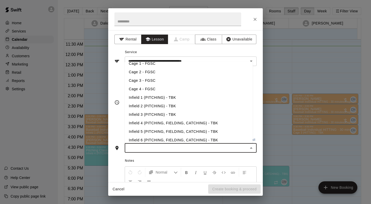
click at [180, 124] on li "Infield 4 (PITCHING, FIELDING, CATCHING) - TBK" at bounding box center [189, 123] width 128 height 9
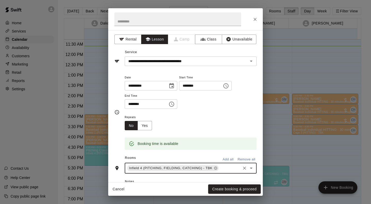
click at [241, 191] on button "Create booking & proceed" at bounding box center [234, 189] width 53 height 10
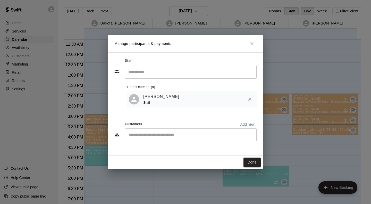
click at [159, 134] on input "Start typing to search customers..." at bounding box center [190, 134] width 127 height 5
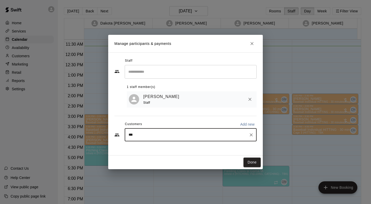
type input "****"
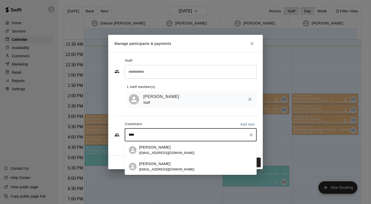
click at [161, 168] on span "gimbelj@hotmail.com" at bounding box center [166, 170] width 55 height 4
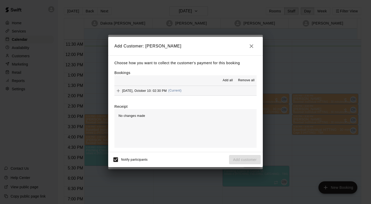
click at [181, 89] on button "Friday, October 10: 02:30 PM (Current)" at bounding box center [186, 91] width 142 height 10
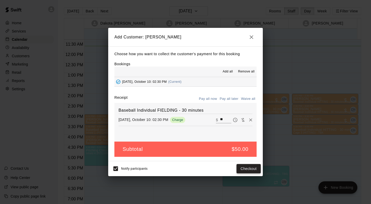
click at [252, 168] on button "Checkout" at bounding box center [249, 169] width 24 height 10
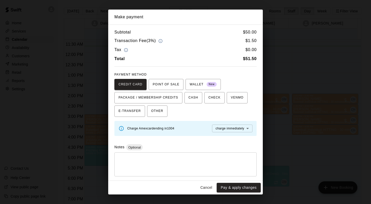
click at [208, 188] on button "Cancel" at bounding box center [206, 188] width 17 height 10
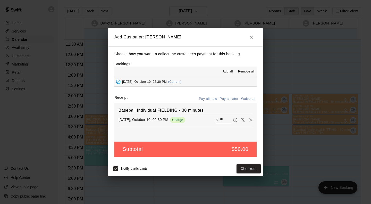
click at [235, 120] on icon "Pay later" at bounding box center [235, 120] width 1 height 2
click at [250, 169] on button "Add customer" at bounding box center [245, 169] width 32 height 10
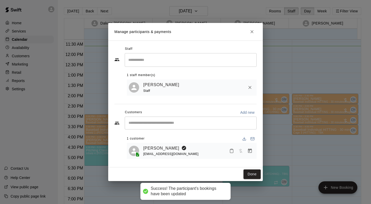
click at [253, 175] on button "Done" at bounding box center [252, 174] width 17 height 10
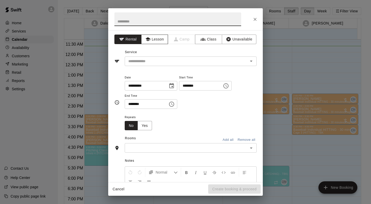
click at [156, 39] on button "Lesson" at bounding box center [154, 40] width 27 height 10
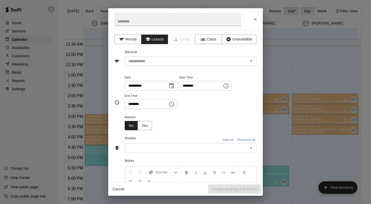
click at [163, 64] on div "​" at bounding box center [191, 61] width 132 height 10
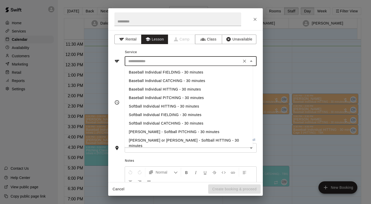
click at [194, 90] on li "Baseball Individual HITTING - 30 minutes" at bounding box center [189, 89] width 128 height 9
type input "**********"
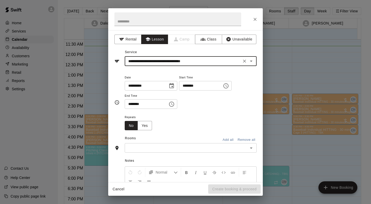
click at [177, 150] on input "text" at bounding box center [186, 148] width 120 height 6
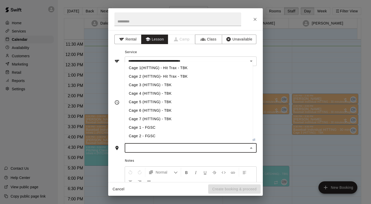
click at [176, 92] on li "Cage 4 (HITTING) - TBK" at bounding box center [189, 93] width 128 height 9
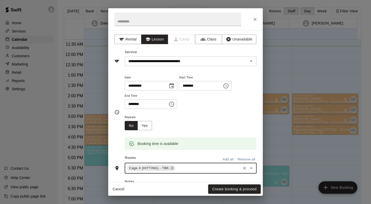
click at [242, 189] on button "Create booking & proceed" at bounding box center [234, 189] width 53 height 10
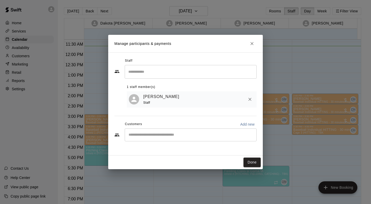
click at [171, 131] on div "​" at bounding box center [191, 134] width 132 height 13
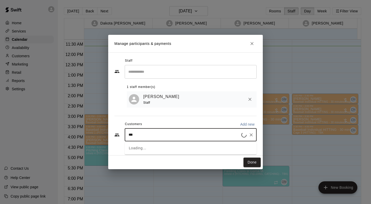
type input "****"
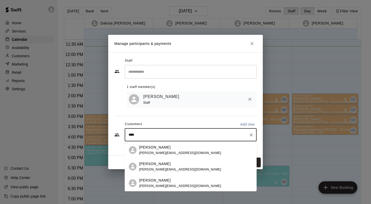
click at [176, 152] on span "[PERSON_NAME][EMAIL_ADDRESS][DOMAIN_NAME]" at bounding box center [180, 153] width 82 height 4
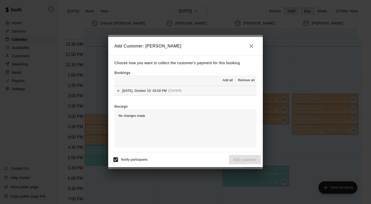
click at [177, 92] on span "(Current)" at bounding box center [174, 91] width 13 height 4
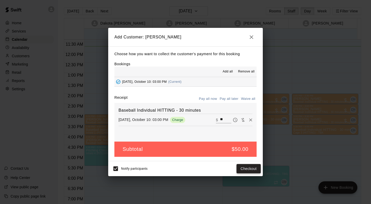
click at [255, 171] on button "Checkout" at bounding box center [249, 169] width 24 height 10
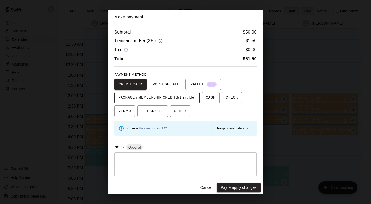
click at [193, 95] on span "PACKAGE / MEMBERSHIP CREDITS (1 eligible)" at bounding box center [157, 98] width 77 height 8
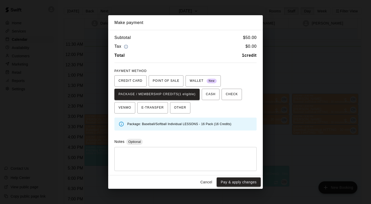
click at [244, 184] on button "Pay & apply changes" at bounding box center [239, 182] width 44 height 10
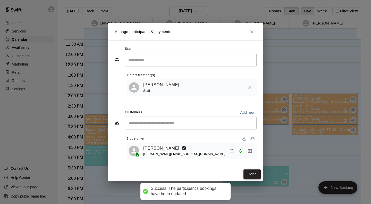
click at [254, 174] on button "Done" at bounding box center [252, 174] width 17 height 10
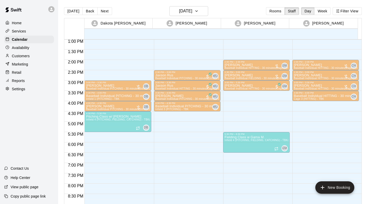
scroll to position [271, 0]
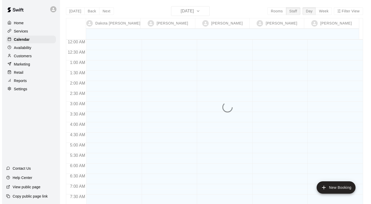
scroll to position [243, 0]
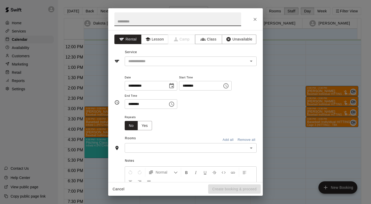
click at [225, 126] on div "Repeats No Yes" at bounding box center [191, 122] width 132 height 16
click at [175, 104] on icon "Choose time, selected time is 4:15 PM" at bounding box center [172, 104] width 6 height 6
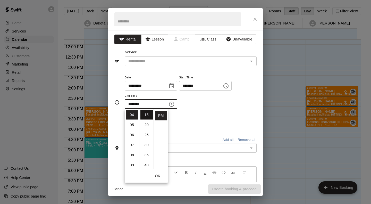
scroll to position [1, 0]
click at [145, 115] on li "00" at bounding box center [147, 115] width 12 height 10
type input "********"
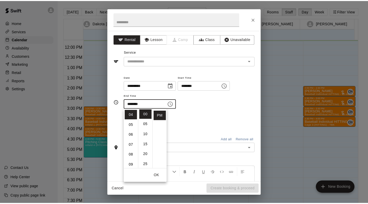
scroll to position [0, 0]
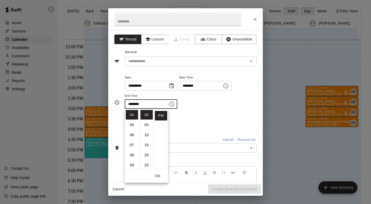
click at [212, 115] on div "Repeats No Yes" at bounding box center [191, 122] width 132 height 16
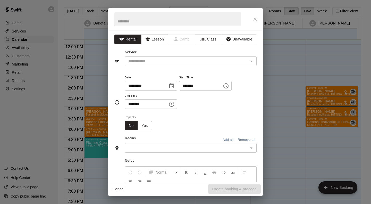
click at [190, 61] on input "text" at bounding box center [183, 61] width 114 height 6
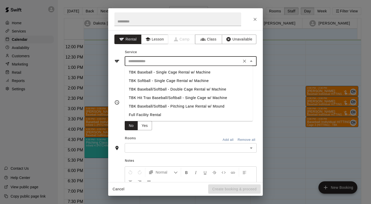
click at [151, 37] on button "Lesson" at bounding box center [154, 40] width 27 height 10
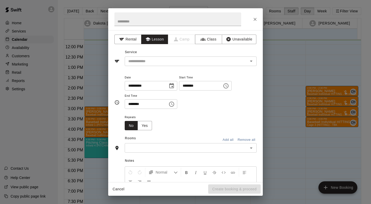
click at [166, 59] on input "text" at bounding box center [183, 61] width 114 height 6
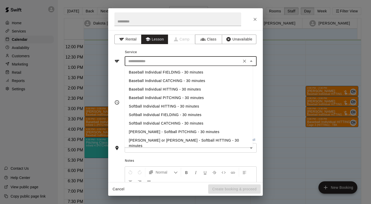
click at [196, 91] on li "Baseball Individual HITTING - 30 minutes" at bounding box center [189, 89] width 128 height 9
type input "**********"
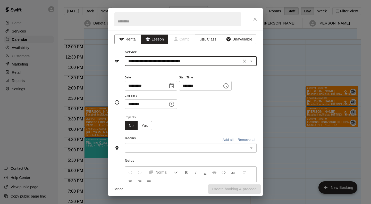
click at [162, 149] on input "text" at bounding box center [186, 148] width 120 height 6
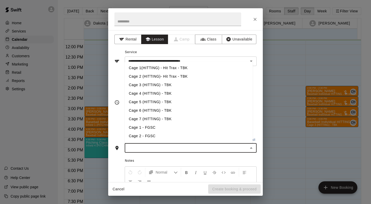
click at [197, 97] on li "Cage 4 (HITTING) - TBK" at bounding box center [189, 93] width 128 height 9
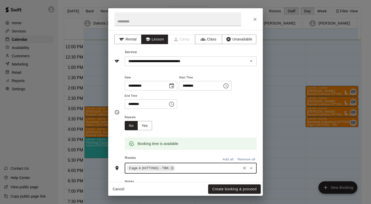
click at [238, 192] on button "Create booking & proceed" at bounding box center [234, 189] width 53 height 10
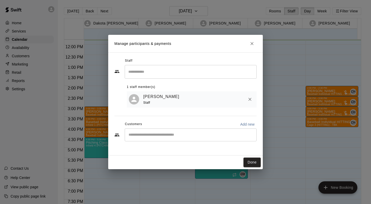
click at [173, 137] on input "Start typing to search customers..." at bounding box center [190, 134] width 127 height 5
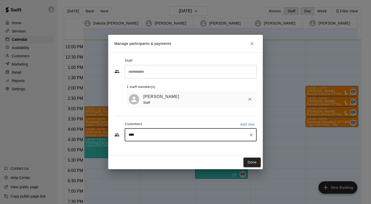
type input "*****"
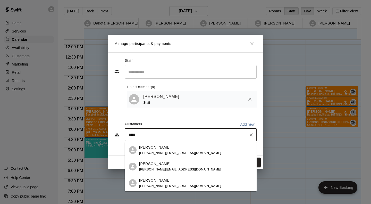
click at [173, 149] on div "[PERSON_NAME]" at bounding box center [180, 147] width 82 height 5
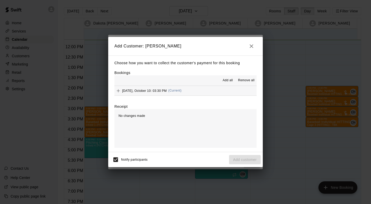
click at [186, 91] on button "[DATE], October 10: 03:30 PM (Current)" at bounding box center [186, 91] width 142 height 10
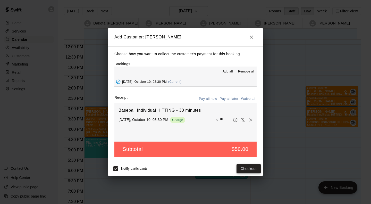
click at [255, 171] on button "Checkout" at bounding box center [249, 169] width 24 height 10
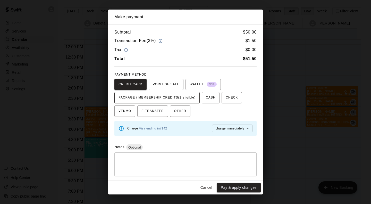
click at [194, 96] on span "PACKAGE / MEMBERSHIP CREDITS (1 eligible)" at bounding box center [157, 98] width 77 height 8
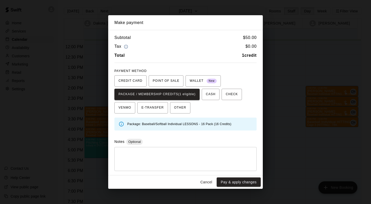
click at [250, 182] on button "Pay & apply changes" at bounding box center [239, 182] width 44 height 10
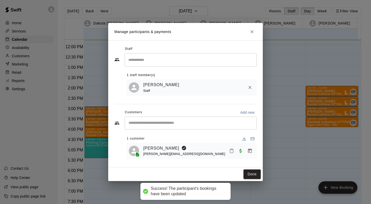
click at [254, 178] on button "Done" at bounding box center [252, 174] width 17 height 10
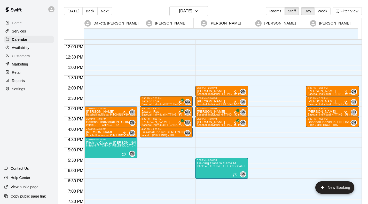
click at [112, 122] on p "Baseball Individual PITCHING - 30 minutes" at bounding box center [111, 122] width 50 height 0
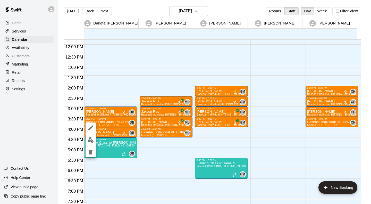
click at [91, 140] on img "edit" at bounding box center [91, 140] width 6 height 6
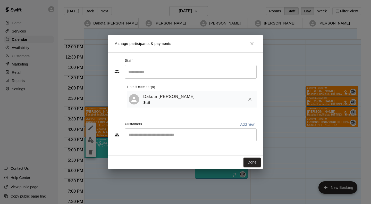
click at [161, 132] on div "​" at bounding box center [191, 134] width 132 height 13
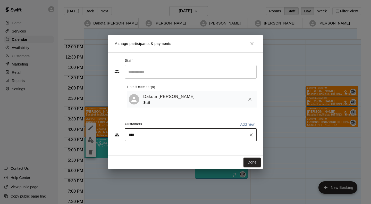
type input "*****"
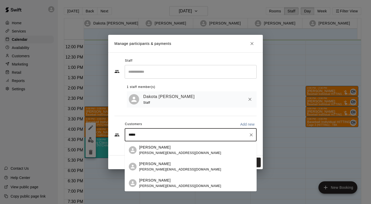
click at [175, 152] on span "[PERSON_NAME][EMAIL_ADDRESS][DOMAIN_NAME]" at bounding box center [180, 153] width 82 height 4
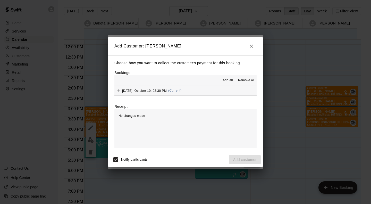
click at [165, 87] on div "[DATE], October 10: 03:30 PM (Current)" at bounding box center [148, 91] width 67 height 8
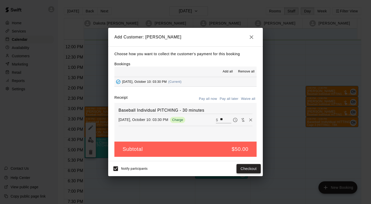
click at [249, 170] on button "Checkout" at bounding box center [249, 169] width 24 height 10
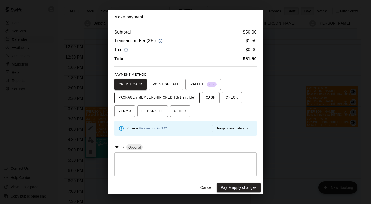
click at [184, 98] on span "PACKAGE / MEMBERSHIP CREDITS (1 eligible)" at bounding box center [157, 98] width 77 height 8
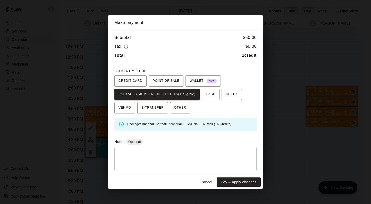
click at [250, 184] on button "Pay & apply changes" at bounding box center [239, 182] width 44 height 10
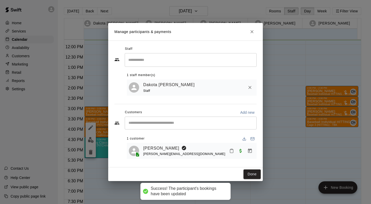
click at [254, 173] on button "Done" at bounding box center [252, 174] width 17 height 10
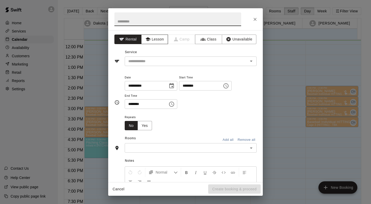
click at [150, 41] on button "Lesson" at bounding box center [154, 40] width 27 height 10
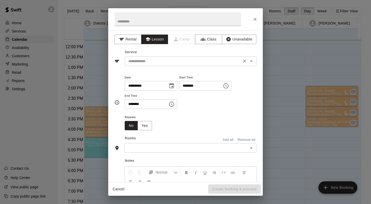
click at [148, 64] on div "​" at bounding box center [191, 61] width 132 height 10
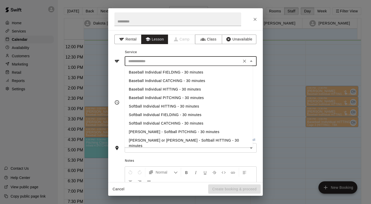
click at [170, 88] on li "Baseball Individual HITTING - 30 minutes" at bounding box center [189, 89] width 128 height 9
type input "**********"
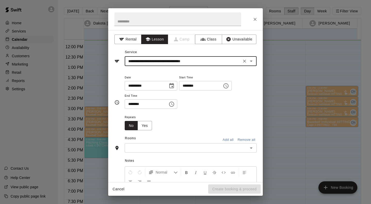
click at [153, 149] on input "text" at bounding box center [186, 148] width 120 height 6
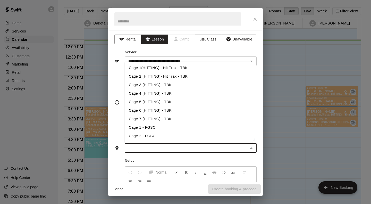
click at [158, 96] on li "Cage 4 (HITTING) - TBK" at bounding box center [189, 93] width 128 height 9
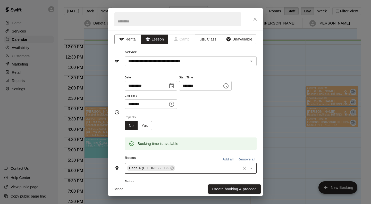
click at [241, 192] on button "Create booking & proceed" at bounding box center [234, 189] width 53 height 10
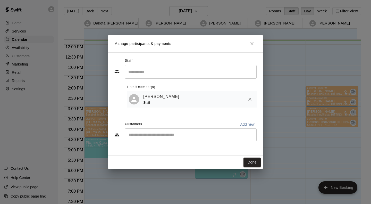
click at [152, 133] on input "Start typing to search customers..." at bounding box center [190, 134] width 127 height 5
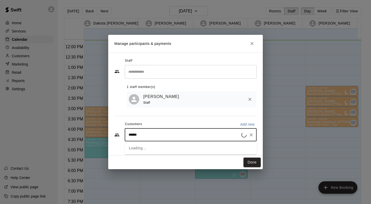
type input "*******"
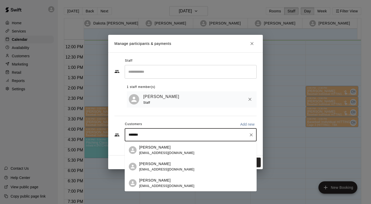
click at [168, 186] on span "[EMAIL_ADDRESS][DOMAIN_NAME]" at bounding box center [166, 186] width 55 height 4
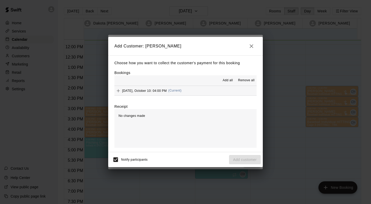
click at [158, 90] on span "[DATE], October 10: 04:00 PM" at bounding box center [144, 91] width 45 height 4
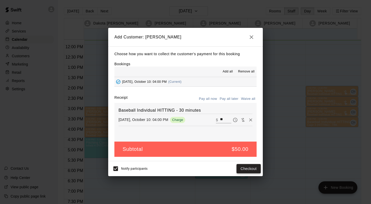
click at [253, 171] on button "Checkout" at bounding box center [249, 169] width 24 height 10
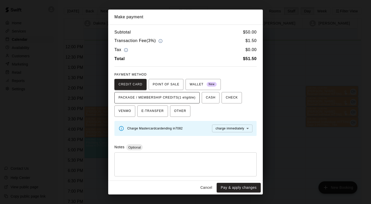
click at [184, 96] on span "PACKAGE / MEMBERSHIP CREDITS (1 eligible)" at bounding box center [157, 98] width 77 height 8
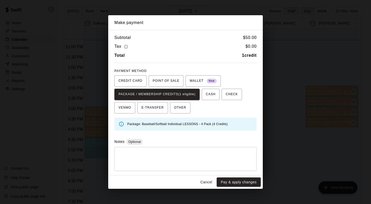
click at [235, 186] on button "Pay & apply changes" at bounding box center [239, 182] width 44 height 10
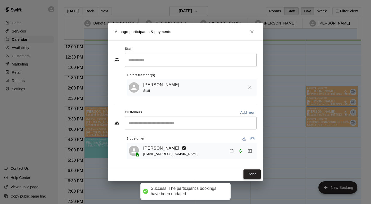
click at [254, 173] on button "Done" at bounding box center [252, 174] width 17 height 10
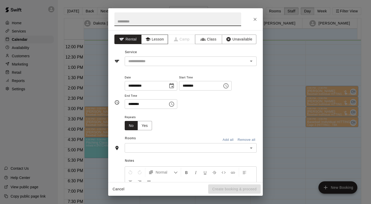
click at [157, 40] on button "Lesson" at bounding box center [154, 40] width 27 height 10
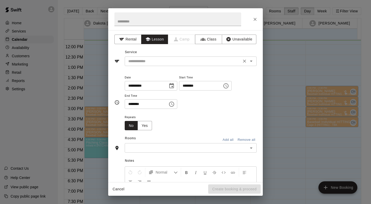
click at [160, 59] on input "text" at bounding box center [183, 61] width 114 height 6
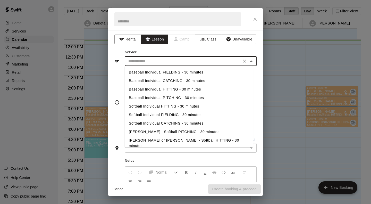
click at [256, 22] on button "Close" at bounding box center [255, 19] width 9 height 9
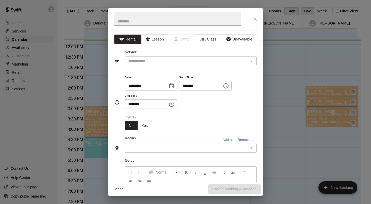
click at [155, 37] on button "Lesson" at bounding box center [154, 40] width 27 height 10
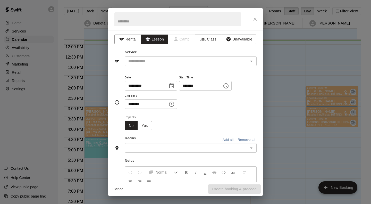
click at [165, 64] on input "text" at bounding box center [183, 61] width 114 height 6
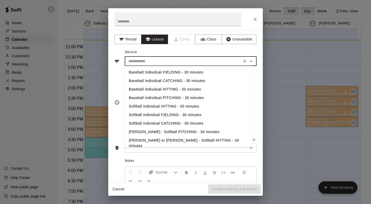
click at [195, 90] on li "Baseball Individual HITTING - 30 minutes" at bounding box center [189, 89] width 128 height 9
type input "**********"
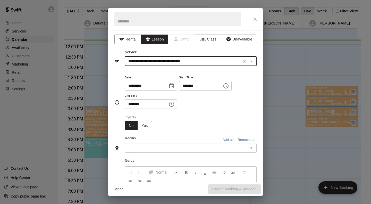
click at [179, 148] on input "text" at bounding box center [186, 148] width 120 height 6
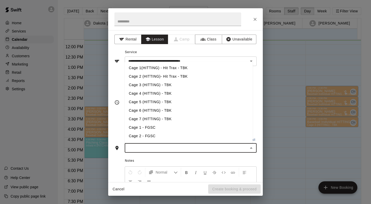
click at [176, 95] on li "Cage 4 (HITTING) - TBK" at bounding box center [189, 93] width 128 height 9
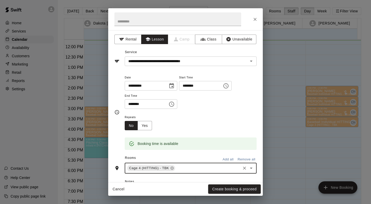
click at [240, 190] on button "Create booking & proceed" at bounding box center [234, 189] width 53 height 10
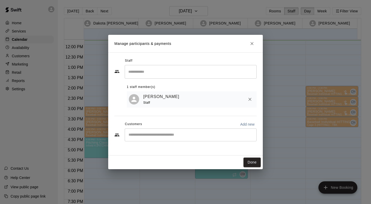
click at [143, 132] on div "​" at bounding box center [191, 134] width 132 height 13
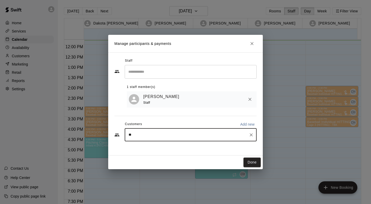
type input "***"
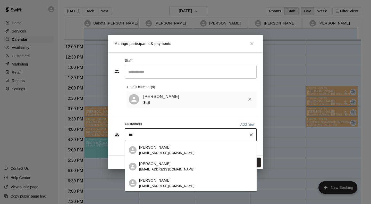
click at [151, 183] on div "[PERSON_NAME] [EMAIL_ADDRESS][DOMAIN_NAME]" at bounding box center [166, 183] width 55 height 11
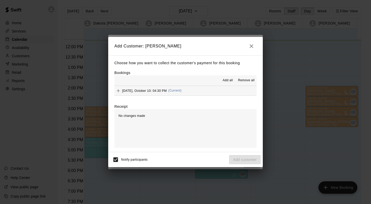
click at [152, 92] on span "[DATE], October 10: 04:30 PM" at bounding box center [144, 91] width 45 height 4
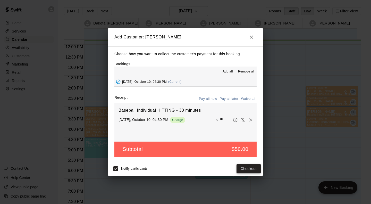
click at [245, 169] on button "Checkout" at bounding box center [249, 169] width 24 height 10
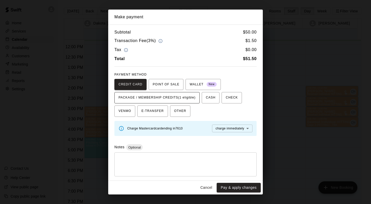
click at [189, 98] on span "PACKAGE / MEMBERSHIP CREDITS (1 eligible)" at bounding box center [157, 98] width 77 height 8
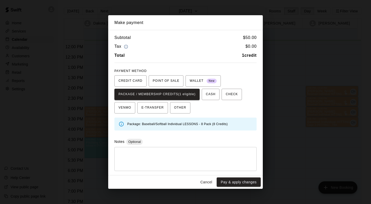
click at [232, 178] on button "Pay & apply changes" at bounding box center [239, 182] width 44 height 10
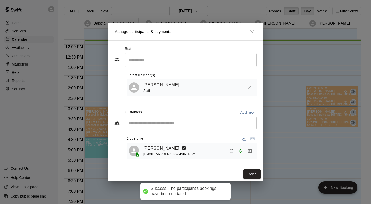
click at [251, 173] on button "Done" at bounding box center [252, 174] width 17 height 10
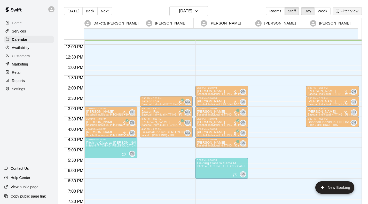
click at [353, 8] on button "Filter View" at bounding box center [346, 11] width 29 height 8
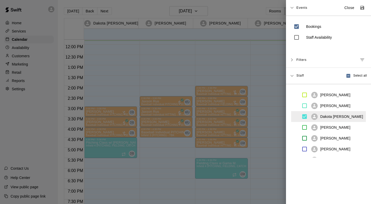
click at [345, 7] on p "Close" at bounding box center [350, 7] width 10 height 5
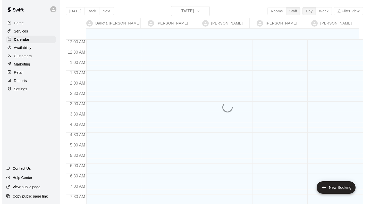
scroll to position [244, 0]
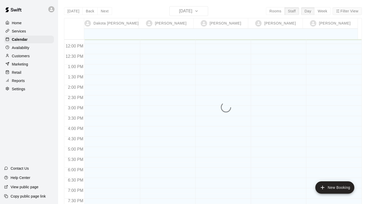
click at [351, 13] on div "Today Back Next Friday Oct 10 Rooms Staff Day Week Filter View Dakota Bacus 10 …" at bounding box center [212, 108] width 297 height 204
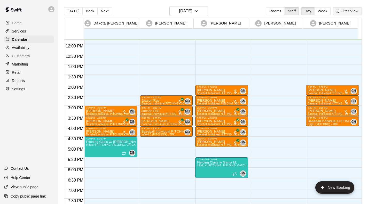
click at [352, 12] on button "Filter View" at bounding box center [346, 11] width 29 height 8
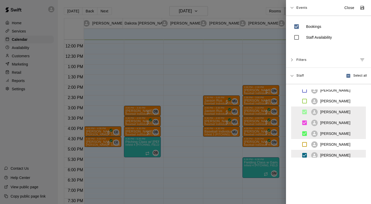
scroll to position [59, 0]
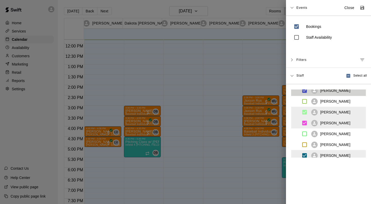
click at [360, 10] on icon "Save as default view" at bounding box center [362, 7] width 5 height 5
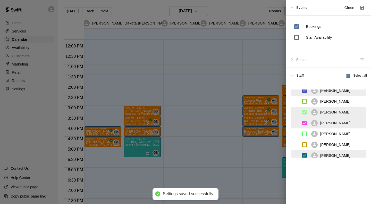
click at [342, 8] on button "Close" at bounding box center [350, 8] width 17 height 9
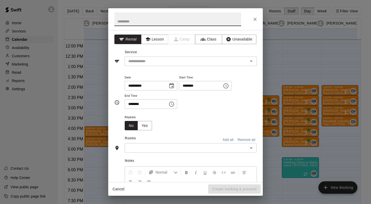
click at [156, 38] on button "Lesson" at bounding box center [154, 40] width 27 height 10
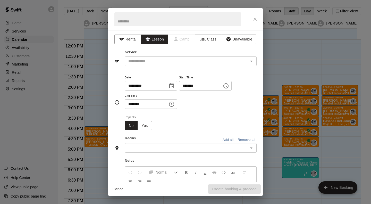
click at [156, 59] on input "text" at bounding box center [183, 61] width 114 height 6
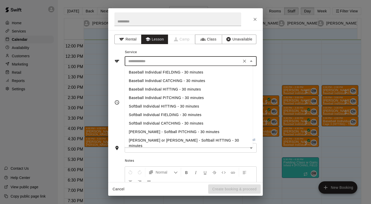
click at [181, 96] on li "Baseball Individual PITCHING - 30 minutes" at bounding box center [189, 98] width 128 height 9
type input "**********"
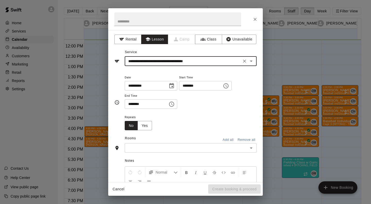
click at [244, 60] on button "Clear" at bounding box center [244, 61] width 7 height 7
click at [207, 61] on input "text" at bounding box center [183, 61] width 114 height 6
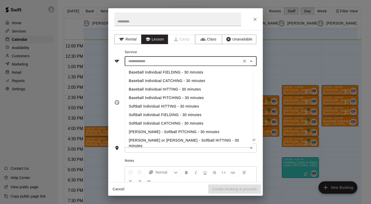
click at [193, 90] on li "Baseball Individual HITTING - 30 minutes" at bounding box center [189, 89] width 128 height 9
type input "**********"
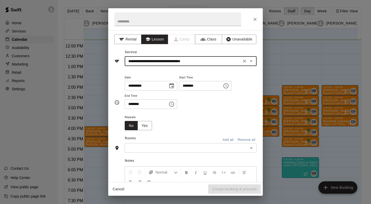
click at [151, 152] on div "​" at bounding box center [191, 148] width 132 height 10
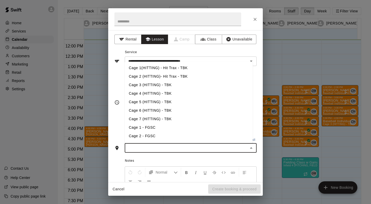
click at [178, 77] on li "Cage 2 (HITTING)- Hit Trax - TBK" at bounding box center [189, 76] width 128 height 9
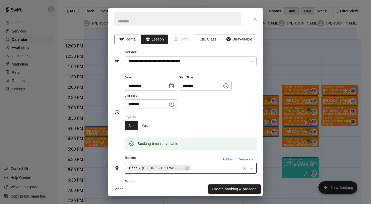
click at [241, 188] on button "Create booking & proceed" at bounding box center [234, 189] width 53 height 10
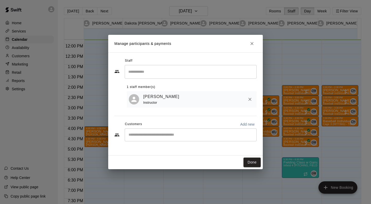
click at [155, 135] on input "Start typing to search customers..." at bounding box center [190, 134] width 127 height 5
type input "*"
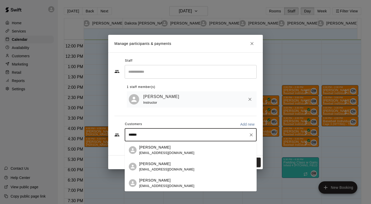
type input "*******"
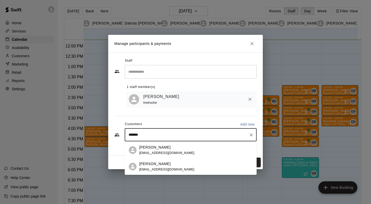
click at [162, 165] on p "Brayden Daniels" at bounding box center [154, 163] width 31 height 5
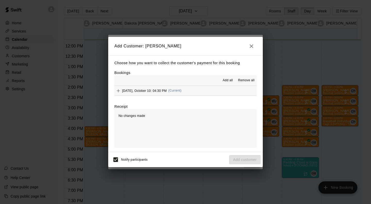
click at [166, 92] on div "[DATE], October 10: 04:30 PM (Current)" at bounding box center [148, 91] width 67 height 8
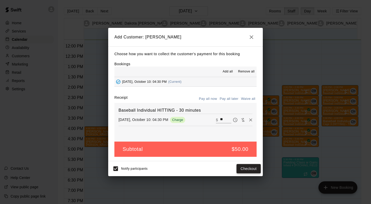
click at [243, 167] on button "Checkout" at bounding box center [249, 169] width 24 height 10
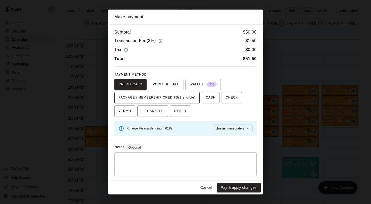
click at [184, 96] on span "PACKAGE / MEMBERSHIP CREDITS (1 eligible)" at bounding box center [157, 98] width 77 height 8
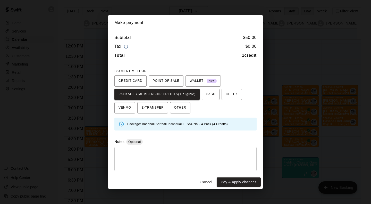
click at [241, 182] on button "Pay & apply changes" at bounding box center [239, 182] width 44 height 10
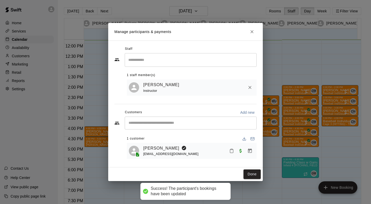
click at [251, 173] on button "Done" at bounding box center [252, 174] width 17 height 10
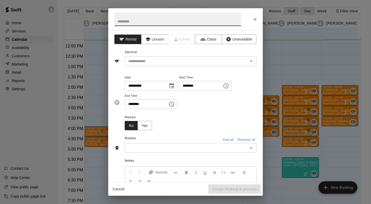
click at [156, 42] on button "Lesson" at bounding box center [154, 40] width 27 height 10
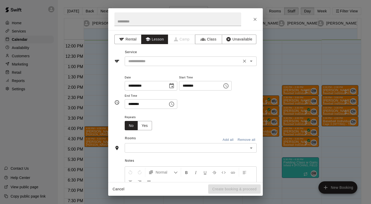
click at [165, 61] on input "text" at bounding box center [183, 61] width 114 height 6
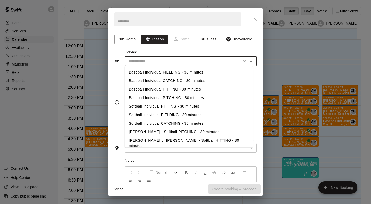
click at [146, 99] on li "Baseball Individual PITCHING - 30 minutes" at bounding box center [189, 98] width 128 height 9
type input "**********"
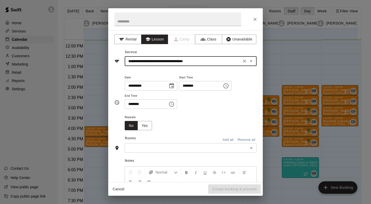
click at [242, 61] on icon "Clear" at bounding box center [244, 61] width 5 height 5
click at [190, 61] on input "text" at bounding box center [183, 61] width 114 height 6
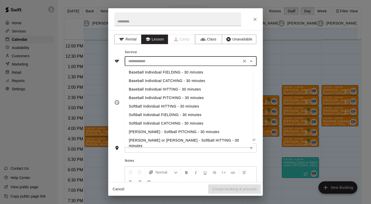
click at [195, 107] on li "Softball Individual HITTING - 30 minutes" at bounding box center [189, 106] width 128 height 9
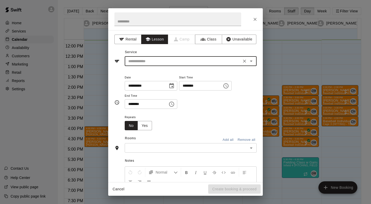
type input "**********"
click at [243, 61] on icon "Clear" at bounding box center [244, 61] width 3 height 3
click at [198, 63] on input "text" at bounding box center [183, 61] width 114 height 6
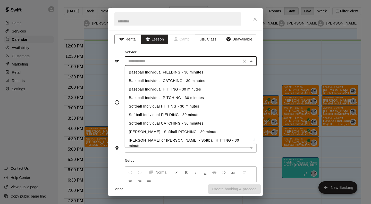
click at [190, 91] on li "Baseball Individual HITTING - 30 minutes" at bounding box center [189, 89] width 128 height 9
type input "**********"
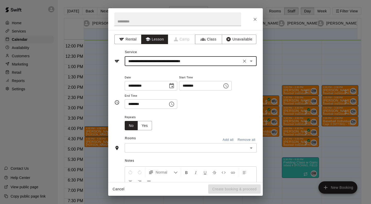
click at [152, 143] on div "Rooms Add all Remove all" at bounding box center [186, 138] width 142 height 9
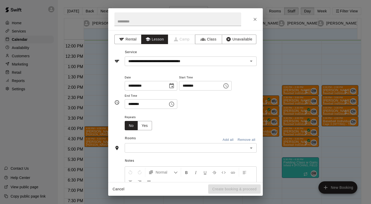
click at [170, 152] on div "​" at bounding box center [191, 148] width 132 height 10
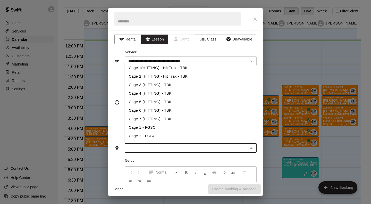
click at [169, 75] on li "Cage 2 (HITTING)- Hit Trax - TBK" at bounding box center [189, 76] width 128 height 9
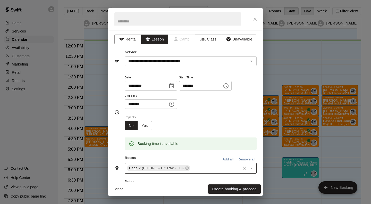
click at [244, 191] on button "Create booking & proceed" at bounding box center [234, 189] width 53 height 10
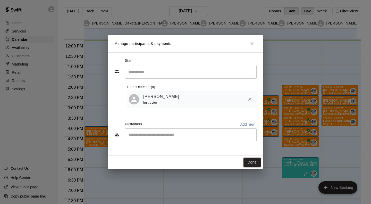
click at [173, 137] on input "Start typing to search customers..." at bounding box center [190, 134] width 127 height 5
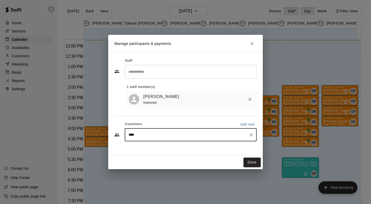
type input "*****"
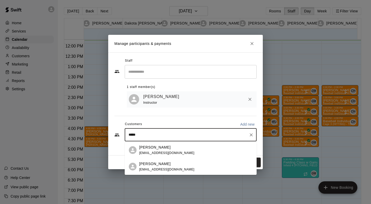
click at [156, 168] on span "p.allie@outlook.com" at bounding box center [166, 170] width 55 height 4
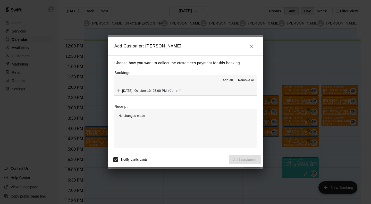
click at [152, 91] on span "Friday, October 10: 05:00 PM" at bounding box center [144, 91] width 45 height 4
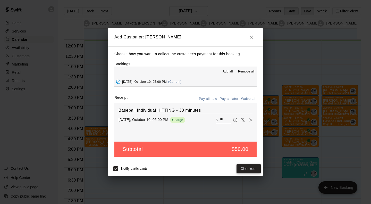
click at [248, 172] on button "Checkout" at bounding box center [249, 169] width 24 height 10
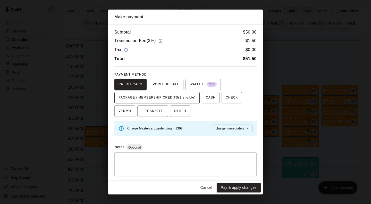
click at [197, 98] on button "PACKAGE / MEMBERSHIP CREDITS (1 eligible)" at bounding box center [157, 97] width 85 height 11
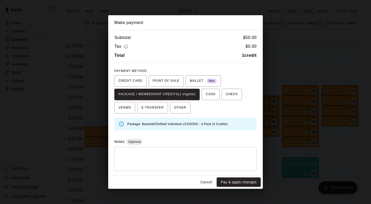
click at [239, 182] on button "Pay & apply changes" at bounding box center [239, 182] width 44 height 10
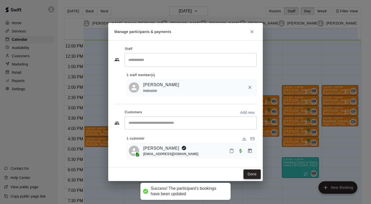
click at [255, 178] on button "Done" at bounding box center [252, 174] width 17 height 10
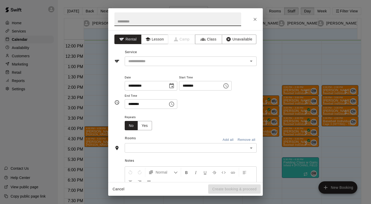
click at [175, 105] on icon "Choose time, selected time is 6:15 PM" at bounding box center [172, 104] width 6 height 6
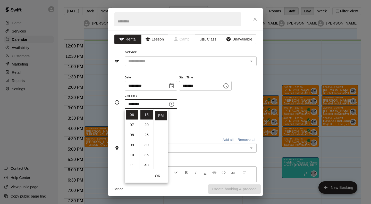
scroll to position [0, 0]
click at [149, 116] on li "00" at bounding box center [147, 115] width 12 height 10
type input "********"
click at [157, 176] on button "OK" at bounding box center [158, 176] width 17 height 10
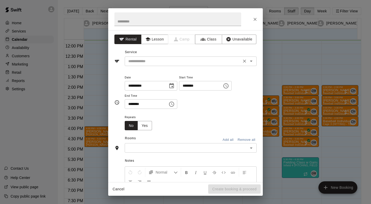
click at [169, 56] on div "​" at bounding box center [191, 61] width 132 height 10
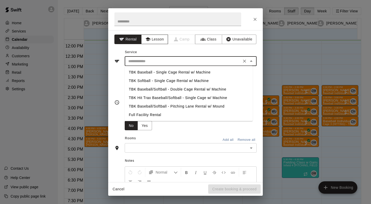
click at [155, 41] on button "Lesson" at bounding box center [154, 40] width 27 height 10
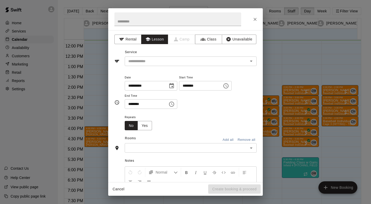
click at [168, 59] on input "text" at bounding box center [183, 61] width 114 height 6
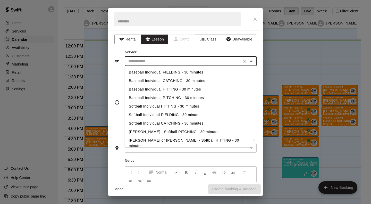
click at [181, 69] on li "Baseball Individual FIELDING - 30 minutes" at bounding box center [189, 72] width 128 height 9
type input "**********"
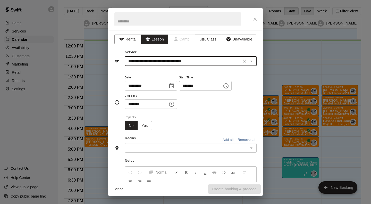
click at [201, 142] on div "Rooms Add all Remove all" at bounding box center [186, 138] width 142 height 9
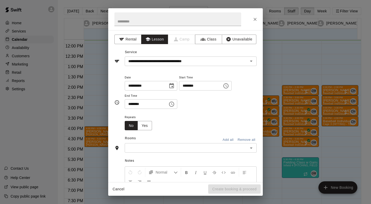
click at [209, 153] on div "Notes Normal Add notes..." at bounding box center [186, 192] width 142 height 79
click at [207, 147] on input "text" at bounding box center [186, 148] width 120 height 6
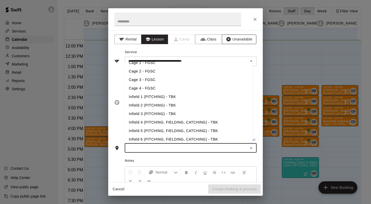
scroll to position [66, 0]
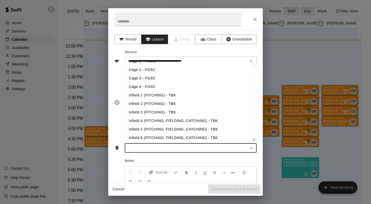
click at [190, 135] on li "Infield 6 (PITCHING, FIELDING, CATCHING) - TBK" at bounding box center [189, 138] width 128 height 9
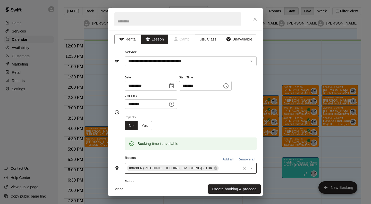
click at [239, 188] on button "Create booking & proceed" at bounding box center [234, 189] width 53 height 10
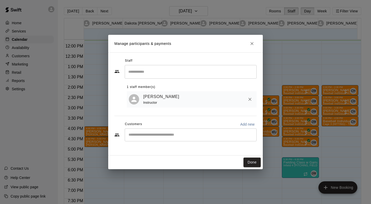
click at [165, 137] on input "Start typing to search customers..." at bounding box center [190, 134] width 127 height 5
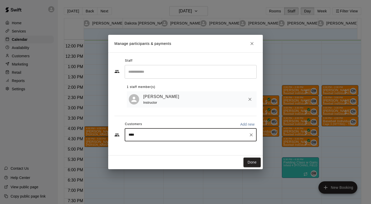
type input "*****"
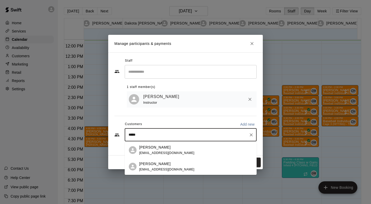
click at [175, 169] on div "Walker Allie p.allie@outlook.com" at bounding box center [196, 166] width 114 height 11
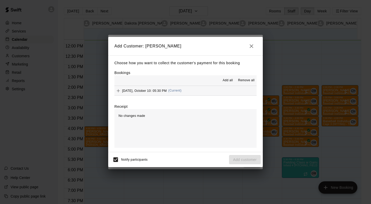
click at [166, 90] on div "Friday, October 10: 05:30 PM (Current)" at bounding box center [148, 91] width 67 height 8
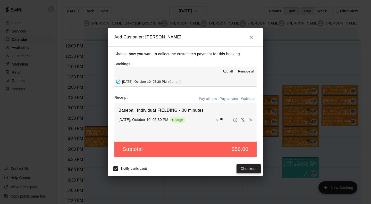
click at [247, 168] on button "Checkout" at bounding box center [249, 169] width 24 height 10
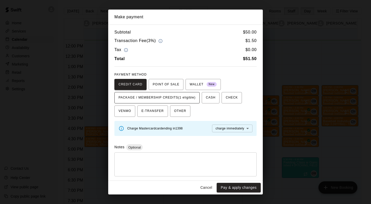
click at [189, 96] on span "PACKAGE / MEMBERSHIP CREDITS (1 eligible)" at bounding box center [157, 98] width 77 height 8
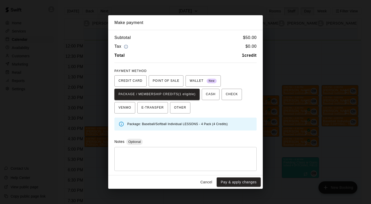
click at [244, 183] on button "Pay & apply changes" at bounding box center [239, 182] width 44 height 10
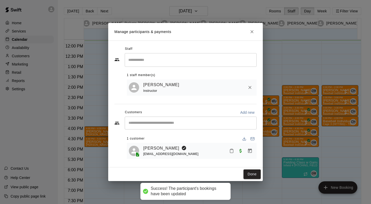
click at [250, 175] on button "Done" at bounding box center [252, 174] width 17 height 10
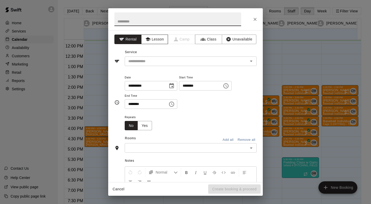
click at [157, 39] on button "Lesson" at bounding box center [154, 40] width 27 height 10
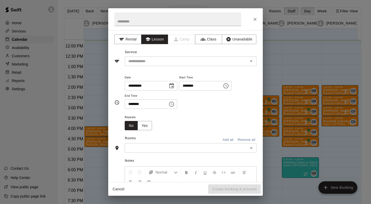
click at [164, 63] on input "text" at bounding box center [183, 61] width 114 height 6
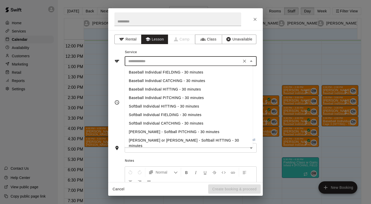
click at [163, 141] on li "[PERSON_NAME] or [PERSON_NAME] - Softball HITTING - 30 minutes" at bounding box center [189, 143] width 128 height 14
type input "**********"
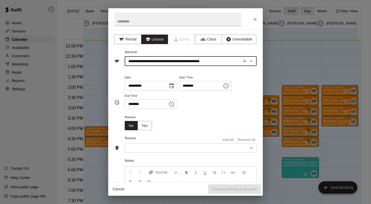
click at [229, 86] on icon "Choose time, selected time is 5:00 PM" at bounding box center [226, 86] width 6 height 6
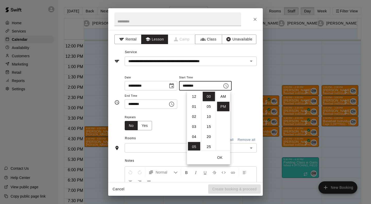
scroll to position [9, 0]
click at [196, 101] on ul "12 01 02 03 04 05 06 07 08 09 10 11" at bounding box center [194, 121] width 14 height 60
click at [193, 146] on li "10" at bounding box center [194, 147] width 12 height 10
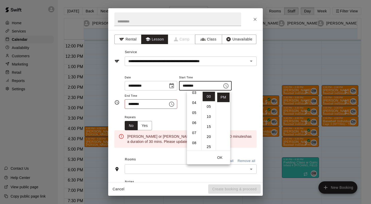
click at [195, 102] on li "04" at bounding box center [194, 103] width 12 height 10
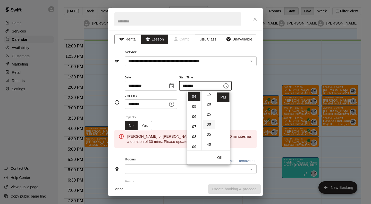
click at [212, 124] on li "30" at bounding box center [209, 125] width 12 height 10
type input "********"
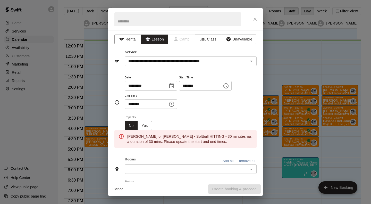
click at [175, 104] on icon "Choose time, selected time is 5:30 PM" at bounding box center [172, 104] width 6 height 6
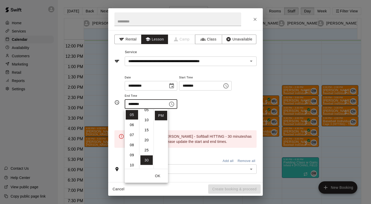
scroll to position [0, 0]
click at [146, 117] on li "00" at bounding box center [147, 115] width 12 height 10
type input "********"
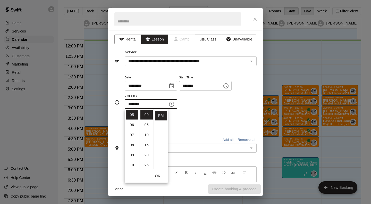
click at [239, 107] on div "**********" at bounding box center [191, 91] width 132 height 35
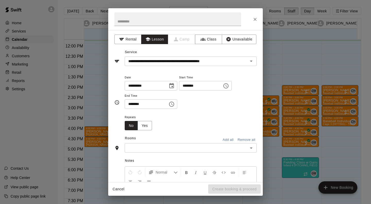
click at [156, 148] on input "text" at bounding box center [186, 148] width 120 height 6
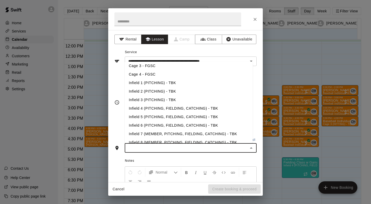
scroll to position [80, 0]
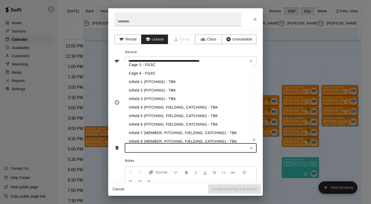
click at [175, 115] on li "Infield 5 (PITCHING, FIELDING, CATCHING) - TBK" at bounding box center [189, 116] width 128 height 9
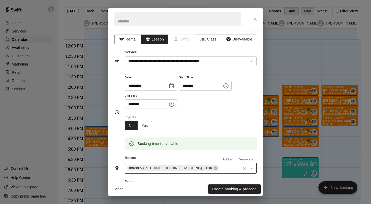
click at [251, 189] on button "Create booking & proceed" at bounding box center [234, 189] width 53 height 10
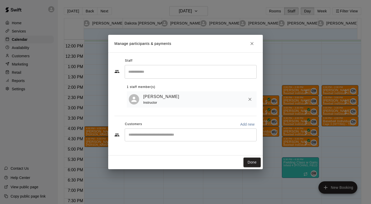
click at [177, 132] on div "​" at bounding box center [191, 134] width 132 height 13
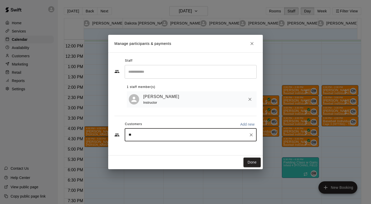
type input "***"
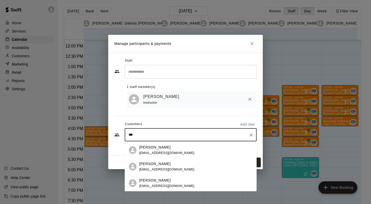
click at [176, 169] on span "[EMAIL_ADDRESS][DOMAIN_NAME]" at bounding box center [166, 170] width 55 height 4
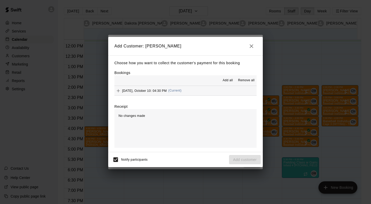
click at [175, 90] on span "(Current)" at bounding box center [174, 91] width 13 height 4
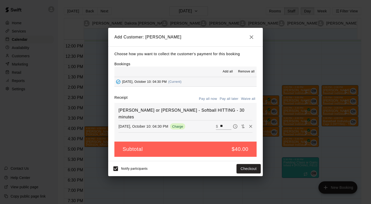
click at [251, 174] on div "Notify participants Checkout" at bounding box center [185, 168] width 151 height 11
click at [251, 168] on button "Checkout" at bounding box center [249, 169] width 24 height 10
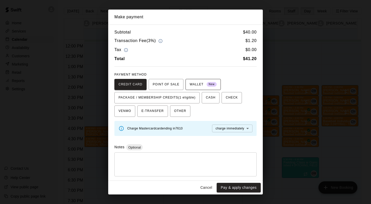
click at [191, 94] on span "PACKAGE / MEMBERSHIP CREDITS (1 eligible)" at bounding box center [157, 98] width 77 height 8
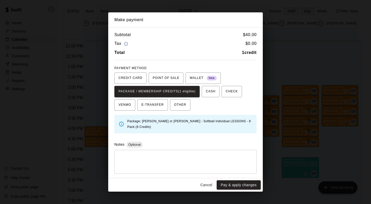
click at [246, 185] on button "Pay & apply changes" at bounding box center [239, 185] width 44 height 10
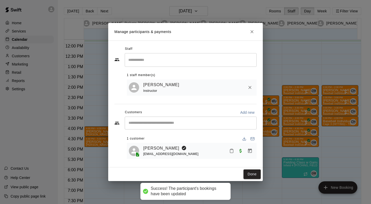
click at [255, 172] on button "Done" at bounding box center [252, 174] width 17 height 10
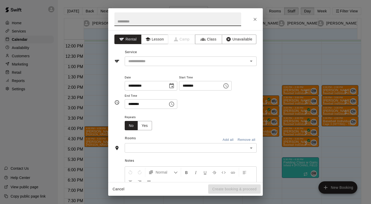
click at [152, 35] on button "Lesson" at bounding box center [154, 40] width 27 height 10
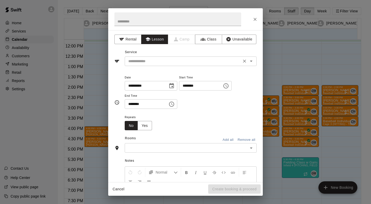
click at [154, 65] on div "​" at bounding box center [191, 61] width 132 height 10
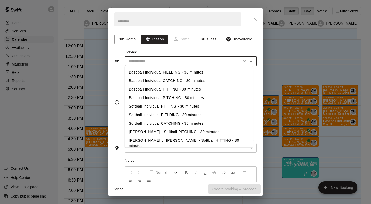
click at [218, 142] on li "[PERSON_NAME] or [PERSON_NAME] - Softball HITTING - 30 minutes" at bounding box center [189, 143] width 128 height 14
type input "**********"
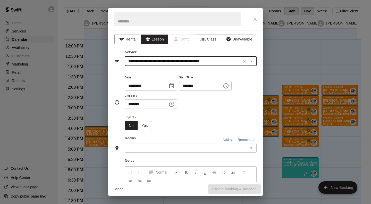
click at [167, 146] on input "text" at bounding box center [186, 148] width 120 height 6
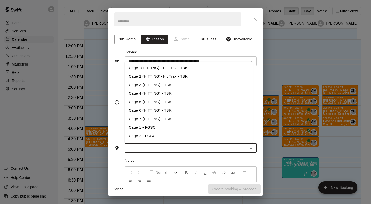
click at [172, 99] on li "Cage 5 (HITTING) - TBK" at bounding box center [189, 102] width 128 height 9
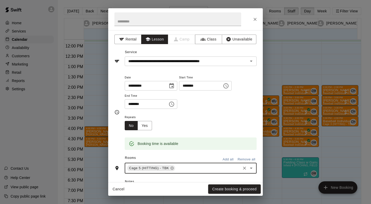
click at [246, 190] on button "Create booking & proceed" at bounding box center [234, 189] width 53 height 10
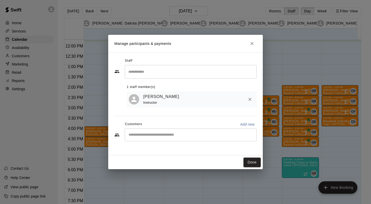
click at [223, 134] on input "Start typing to search customers..." at bounding box center [190, 134] width 127 height 5
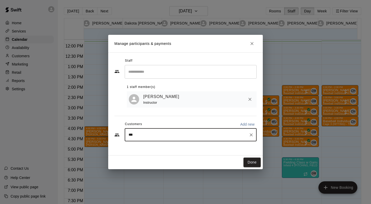
type input "****"
click at [248, 133] on div "**** ​" at bounding box center [191, 134] width 132 height 13
click at [253, 135] on icon "Clear" at bounding box center [251, 134] width 5 height 5
click at [258, 159] on button "Done" at bounding box center [252, 163] width 17 height 10
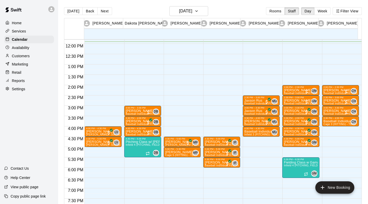
click at [89, 148] on div "4:00 PM – 4:30 PM Olivia Scheer Leeann V. - Softball PITCHING - 30 minutes (Inf…" at bounding box center [102, 43] width 37 height 495
click at [116, 149] on div "4:00 PM – 4:30 PM Olivia Scheer Leeann V. - Softball PITCHING - 30 minutes (Inf…" at bounding box center [102, 43] width 37 height 495
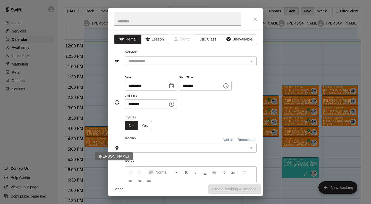
click at [153, 36] on button "Lesson" at bounding box center [154, 40] width 27 height 10
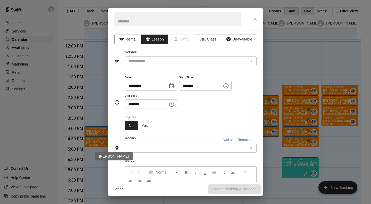
click at [167, 62] on input "text" at bounding box center [183, 61] width 114 height 6
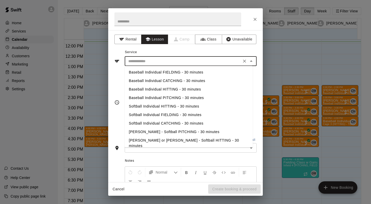
click at [222, 141] on li "[PERSON_NAME] or [PERSON_NAME] - Softball HITTING - 30 minutes" at bounding box center [189, 143] width 128 height 14
type input "**********"
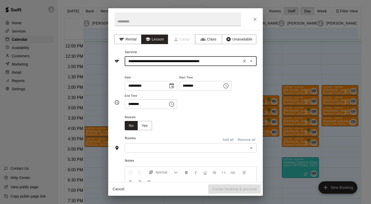
click at [171, 147] on input "text" at bounding box center [186, 148] width 120 height 6
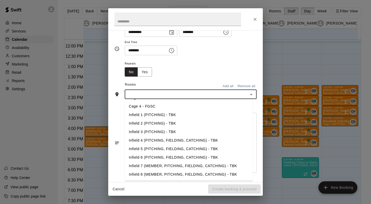
scroll to position [54, 0]
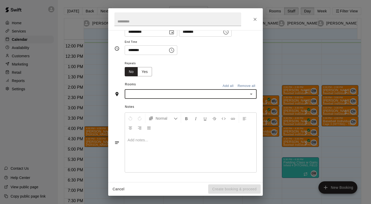
click at [168, 93] on input "text" at bounding box center [186, 94] width 120 height 6
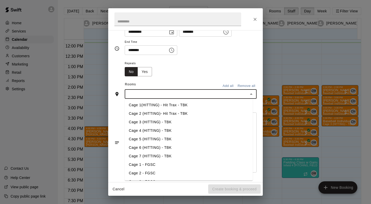
click at [167, 148] on li "Cage 6 (HITTING) - TBK" at bounding box center [189, 147] width 128 height 9
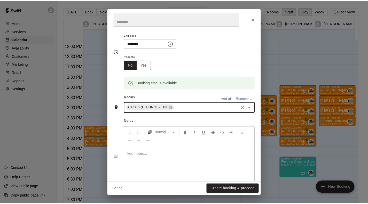
scroll to position [64, 0]
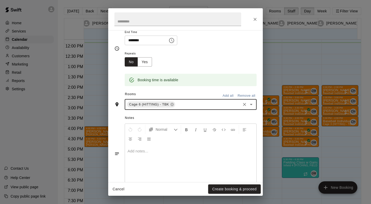
click at [243, 193] on button "Create booking & proceed" at bounding box center [234, 189] width 53 height 10
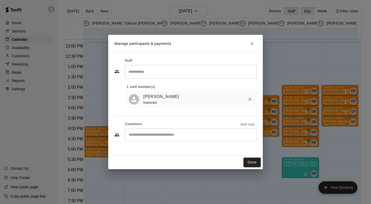
click at [195, 133] on input "Start typing to search customers..." at bounding box center [190, 134] width 127 height 5
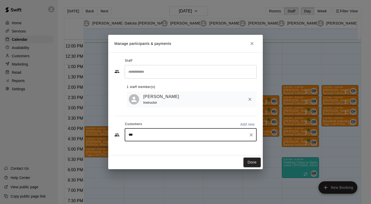
type input "****"
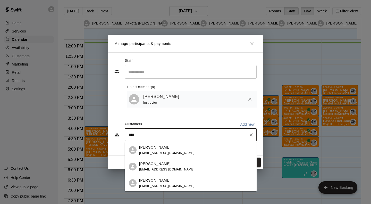
click at [249, 133] on button "Clear" at bounding box center [251, 134] width 7 height 7
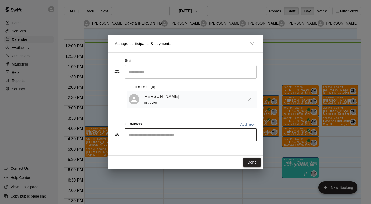
click at [256, 162] on button "Done" at bounding box center [252, 163] width 17 height 10
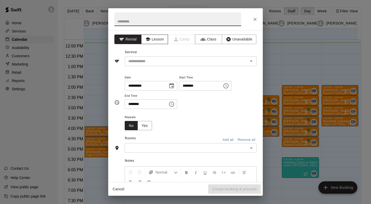
click at [157, 39] on button "Lesson" at bounding box center [154, 40] width 27 height 10
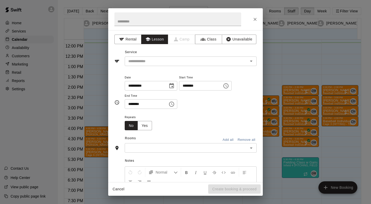
click at [161, 61] on input "text" at bounding box center [183, 61] width 114 height 6
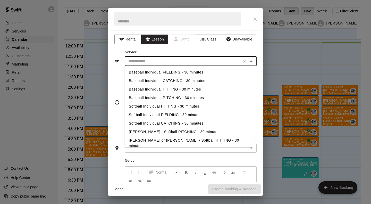
click at [197, 87] on li "Baseball Individual HITTING - 30 minutes" at bounding box center [189, 89] width 128 height 9
type input "**********"
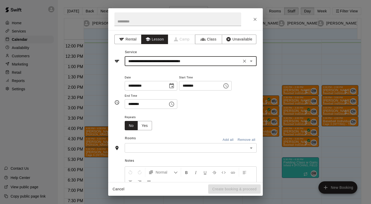
click at [163, 148] on input "text" at bounding box center [186, 148] width 120 height 6
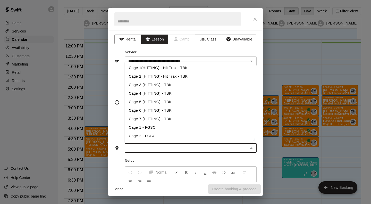
click at [173, 83] on li "Cage 3 (HITTING) - TBK" at bounding box center [189, 85] width 128 height 9
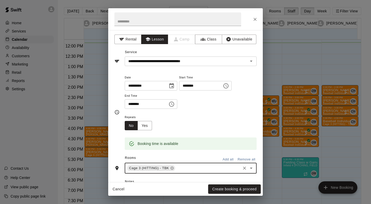
click at [234, 190] on button "Create booking & proceed" at bounding box center [234, 189] width 53 height 10
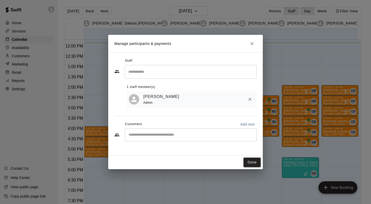
click at [149, 135] on input "Start typing to search customers..." at bounding box center [190, 134] width 127 height 5
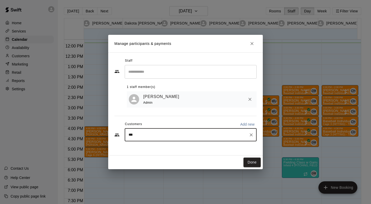
type input "****"
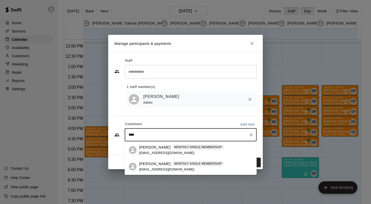
click at [173, 170] on div "Carter Grady MONTHLY SINGLE MEMBERSHIP gradycs@gmail.com" at bounding box center [181, 166] width 85 height 11
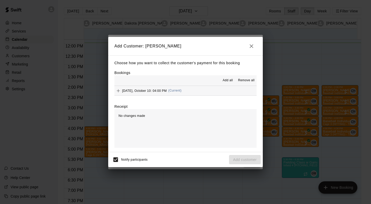
click at [206, 94] on button "[DATE], October 10: 04:00 PM (Current)" at bounding box center [186, 91] width 142 height 10
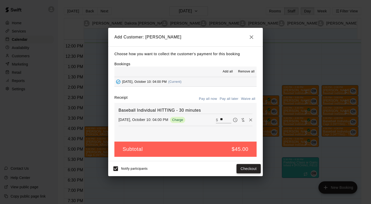
click at [252, 174] on button "Checkout" at bounding box center [249, 169] width 24 height 10
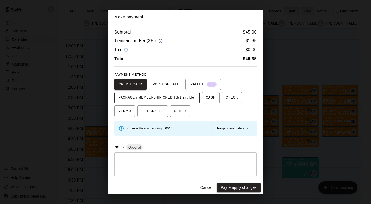
click at [190, 95] on span "PACKAGE / MEMBERSHIP CREDITS (1 eligible)" at bounding box center [157, 98] width 77 height 8
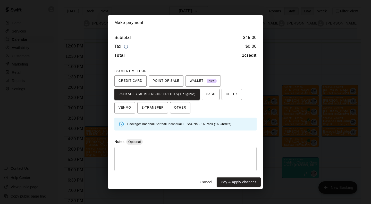
click at [245, 180] on button "Pay & apply changes" at bounding box center [239, 182] width 44 height 10
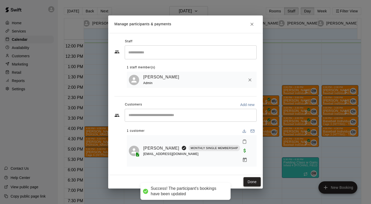
click at [254, 177] on button "Done" at bounding box center [252, 182] width 17 height 10
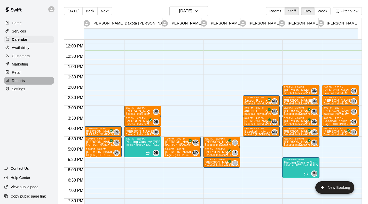
click at [18, 83] on p "Reports" at bounding box center [18, 80] width 13 height 5
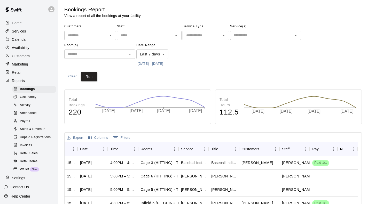
click at [35, 140] on span "Unpaid Registrations" at bounding box center [35, 137] width 31 height 5
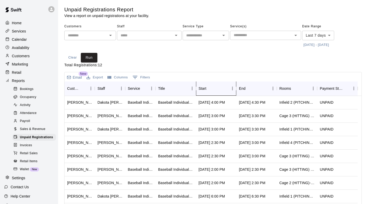
click at [204, 89] on div "Start" at bounding box center [202, 88] width 8 height 14
click at [21, 42] on p "Calendar" at bounding box center [19, 39] width 15 height 5
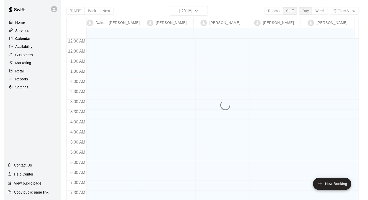
scroll to position [255, 0]
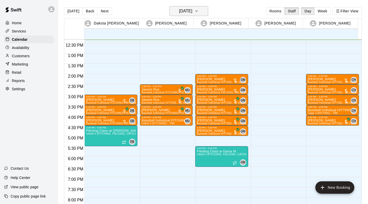
click at [199, 7] on button "[DATE]" at bounding box center [188, 11] width 39 height 10
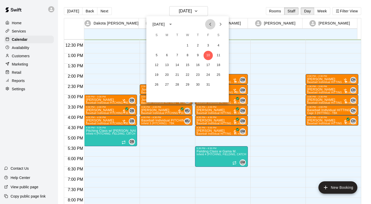
click at [212, 24] on icon "Previous month" at bounding box center [210, 24] width 6 height 6
click at [222, 23] on icon "Next month" at bounding box center [221, 24] width 6 height 6
click at [210, 45] on button "3" at bounding box center [208, 45] width 9 height 9
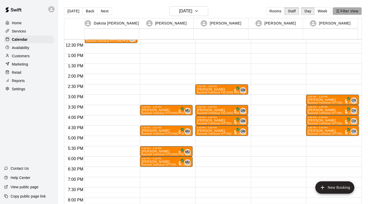
click at [342, 14] on button "Filter View" at bounding box center [346, 11] width 29 height 8
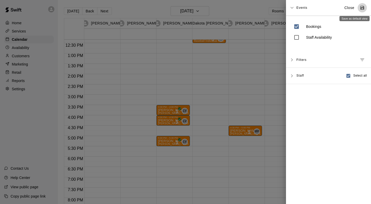
click at [360, 10] on icon "Save as default view" at bounding box center [362, 7] width 5 height 5
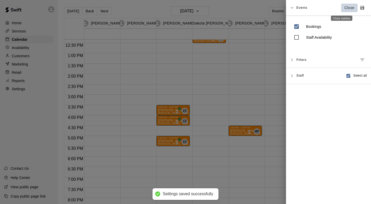
click at [345, 10] on p "Close" at bounding box center [350, 7] width 10 height 5
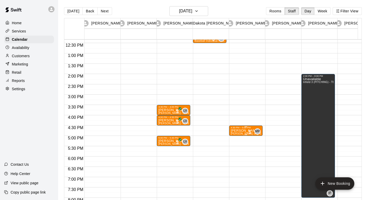
click at [245, 131] on p "[PERSON_NAME]" at bounding box center [245, 131] width 30 height 0
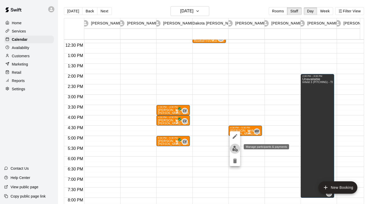
click at [235, 148] on img "edit" at bounding box center [235, 149] width 6 height 6
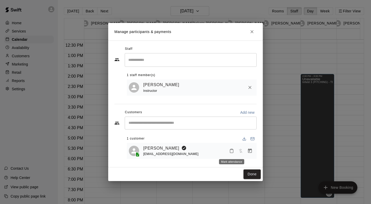
click at [233, 150] on icon "Mark attendance" at bounding box center [231, 151] width 3 height 4
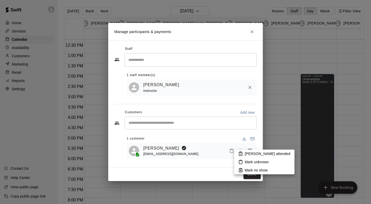
click at [245, 153] on p "Mark attended" at bounding box center [268, 153] width 46 height 5
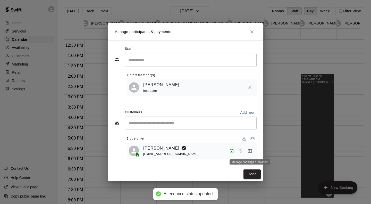
click at [249, 153] on icon "Manage bookings & payment" at bounding box center [250, 150] width 5 height 5
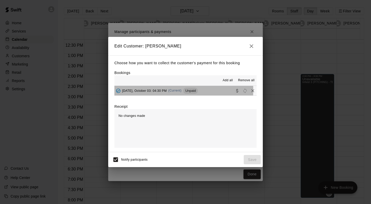
click at [158, 91] on span "Friday, October 03: 04:30 PM" at bounding box center [144, 91] width 45 height 4
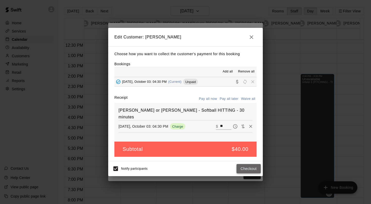
click at [249, 168] on button "Checkout" at bounding box center [249, 169] width 24 height 10
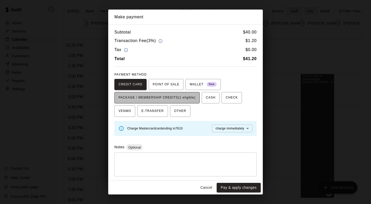
click at [175, 96] on span "PACKAGE / MEMBERSHIP CREDITS (1 eligible)" at bounding box center [157, 98] width 77 height 8
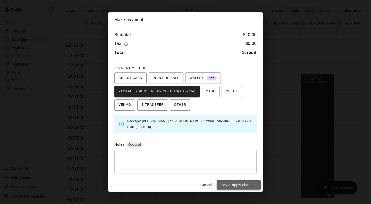
click at [239, 185] on button "Pay & apply changes" at bounding box center [239, 185] width 44 height 10
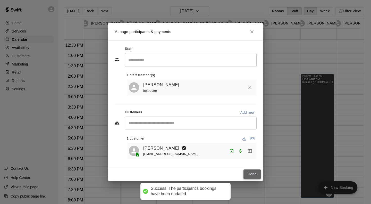
click at [252, 176] on button "Done" at bounding box center [252, 174] width 17 height 10
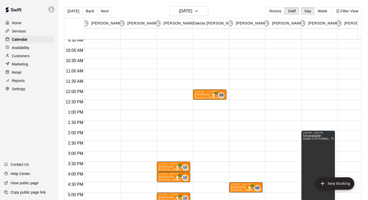
scroll to position [198, 0]
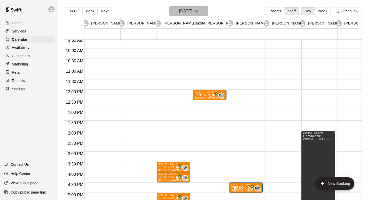
click at [198, 12] on icon "button" at bounding box center [196, 11] width 4 height 6
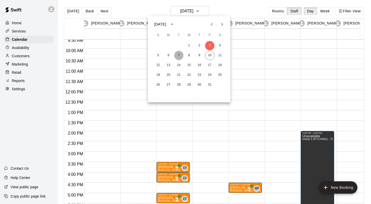
click at [179, 53] on button "7" at bounding box center [178, 55] width 9 height 9
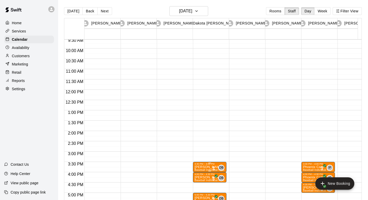
click at [203, 167] on p "Alex Cripe" at bounding box center [209, 167] width 30 height 0
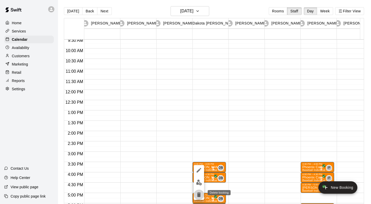
click at [199, 197] on icon "delete" at bounding box center [199, 194] width 4 height 5
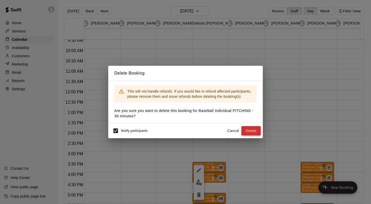
click at [253, 131] on button "Delete" at bounding box center [251, 131] width 19 height 10
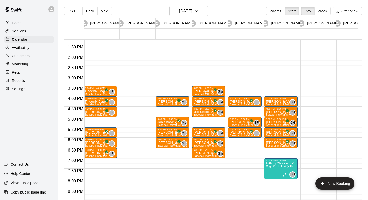
scroll to position [0, 219]
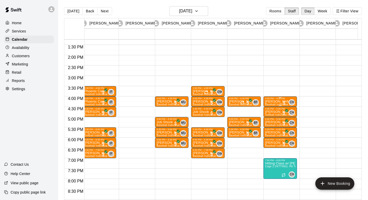
click at [280, 102] on div "Alex Cripe Baseball Individual HITTING - 30 minutes (Cage 3 (HITTING) - TBK)" at bounding box center [280, 200] width 30 height 200
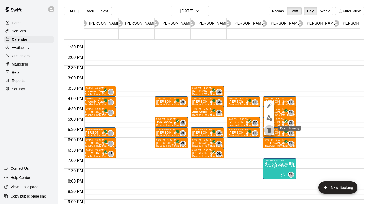
click at [269, 130] on icon "delete" at bounding box center [270, 130] width 4 height 5
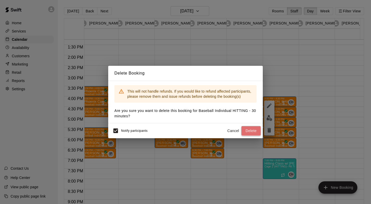
click at [253, 128] on button "Delete" at bounding box center [251, 131] width 19 height 10
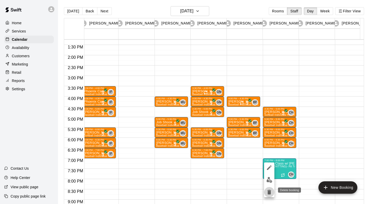
click at [271, 192] on icon "delete" at bounding box center [270, 192] width 4 height 5
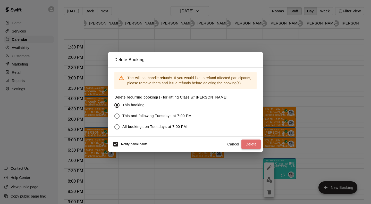
click at [256, 145] on button "Delete" at bounding box center [251, 145] width 19 height 10
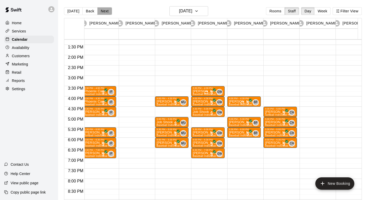
click at [102, 10] on button "Next" at bounding box center [104, 11] width 14 height 8
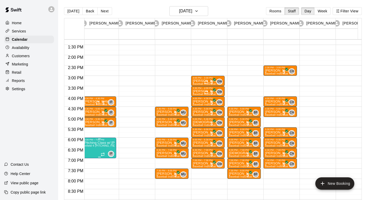
click at [101, 147] on span "Infield 4 (PITCHING, FIELDING, CATCHING) - TBK" at bounding box center [115, 145] width 63 height 3
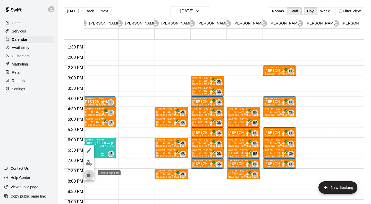
click at [88, 173] on icon "delete" at bounding box center [89, 175] width 4 height 5
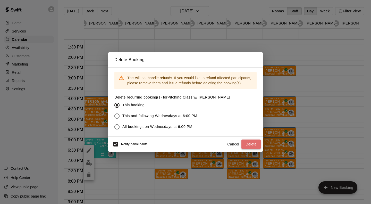
click at [254, 141] on button "Delete" at bounding box center [251, 145] width 19 height 10
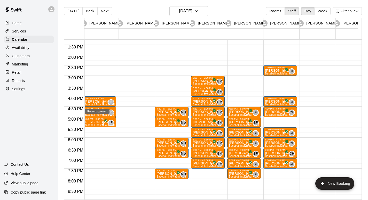
click at [98, 102] on icon "Recurring event" at bounding box center [97, 103] width 4 height 4
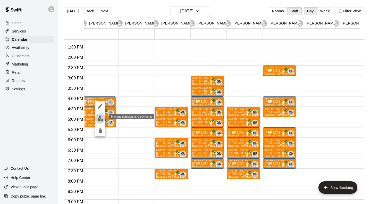
click at [100, 119] on img "edit" at bounding box center [101, 119] width 6 height 6
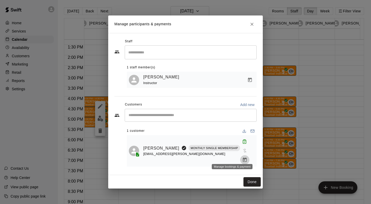
click at [243, 158] on icon "Manage bookings & payment" at bounding box center [245, 160] width 4 height 4
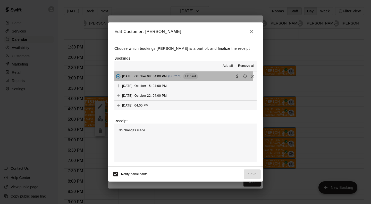
click at [144, 76] on span "Wednesday, October 08: 04:00 PM" at bounding box center [144, 76] width 45 height 4
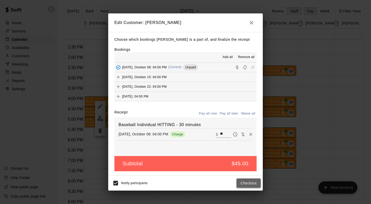
click at [248, 183] on button "Checkout" at bounding box center [249, 184] width 24 height 10
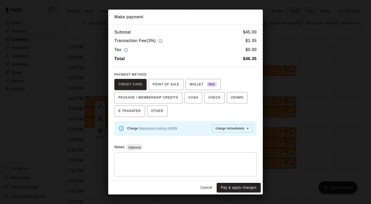
click at [248, 183] on div "Cancel Pay & apply changes" at bounding box center [185, 188] width 155 height 14
click at [248, 184] on button "Pay & apply changes" at bounding box center [239, 188] width 44 height 10
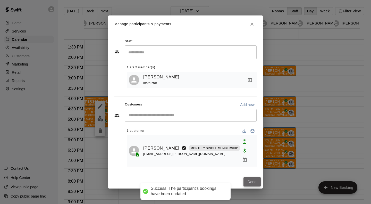
click at [251, 179] on button "Done" at bounding box center [252, 182] width 17 height 10
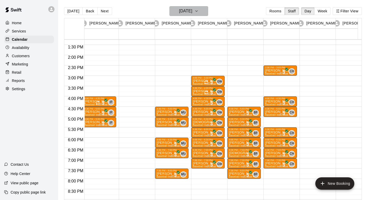
click at [192, 10] on h6 "Wednesday Oct 08" at bounding box center [185, 10] width 13 height 7
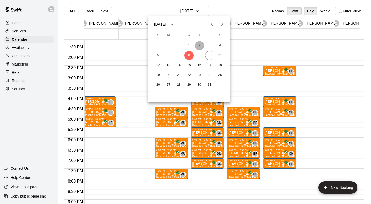
click at [200, 45] on button "2" at bounding box center [199, 45] width 9 height 9
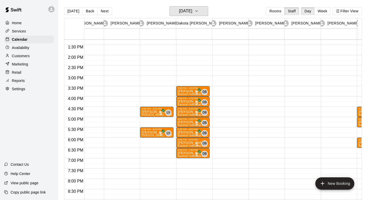
scroll to position [0, 0]
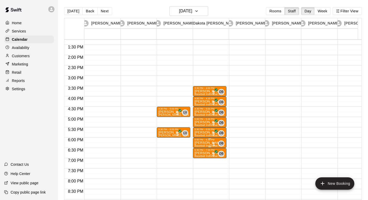
click at [210, 143] on p "Meaghan Jackson" at bounding box center [209, 143] width 30 height 0
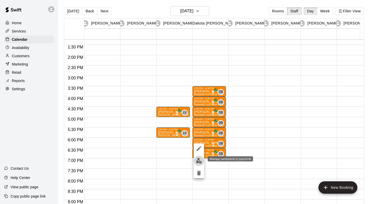
click at [197, 163] on img "edit" at bounding box center [199, 161] width 6 height 6
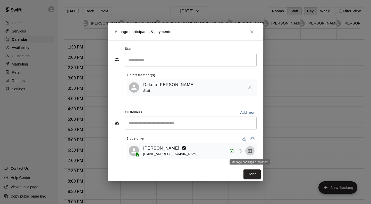
click at [249, 151] on icon "Manage bookings & payment" at bounding box center [250, 151] width 4 height 4
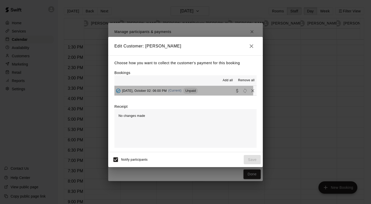
click at [157, 91] on span "Thursday, October 02: 06:00 PM" at bounding box center [144, 91] width 45 height 4
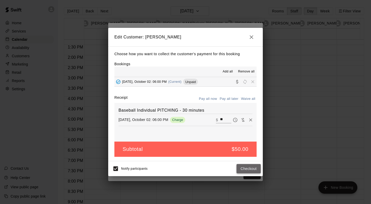
click at [249, 170] on button "Checkout" at bounding box center [249, 169] width 24 height 10
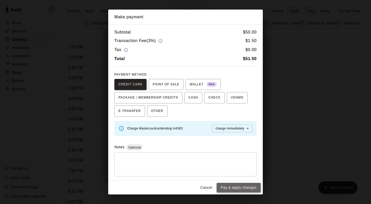
click at [239, 187] on button "Pay & apply changes" at bounding box center [239, 188] width 44 height 10
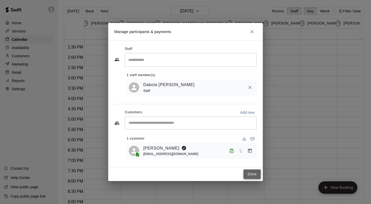
click at [252, 174] on button "Done" at bounding box center [252, 174] width 17 height 10
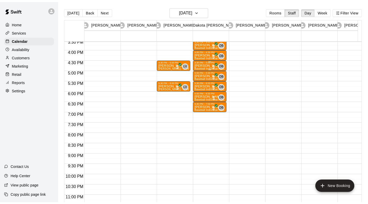
scroll to position [321, 0]
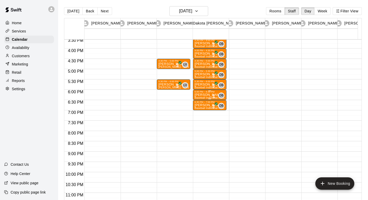
click at [207, 95] on p "Meaghan Jackson" at bounding box center [209, 95] width 30 height 0
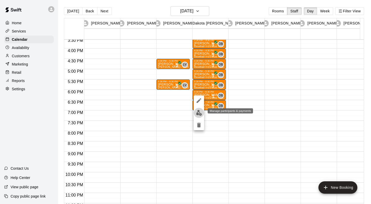
click at [198, 112] on img "edit" at bounding box center [199, 113] width 6 height 6
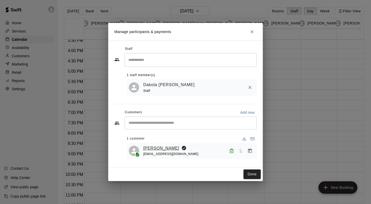
click at [171, 146] on link "Meaghan Jackson" at bounding box center [161, 148] width 36 height 7
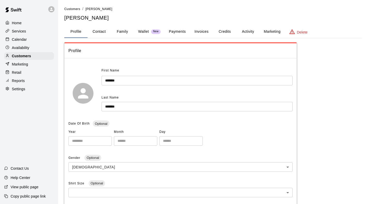
click at [180, 34] on button "Payments" at bounding box center [177, 32] width 25 height 12
click at [17, 40] on p "Calendar" at bounding box center [19, 39] width 15 height 5
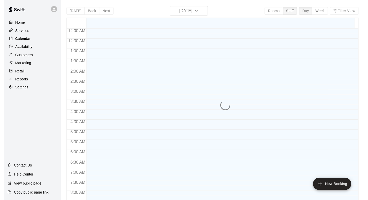
scroll to position [257, 0]
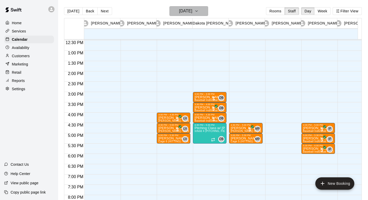
click at [181, 9] on h6 "[DATE]" at bounding box center [185, 10] width 13 height 7
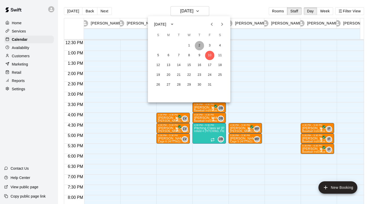
click at [200, 45] on button "2" at bounding box center [199, 45] width 9 height 9
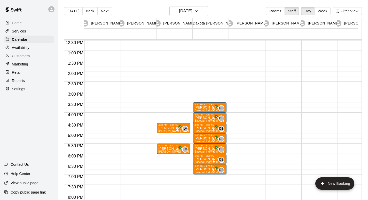
click at [204, 157] on div "6:00 PM – 6:30 PM" at bounding box center [209, 156] width 30 height 3
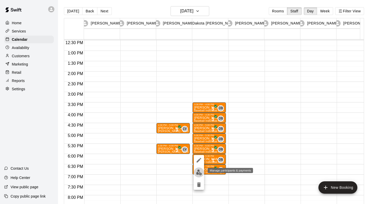
click at [199, 174] on img "edit" at bounding box center [199, 172] width 6 height 6
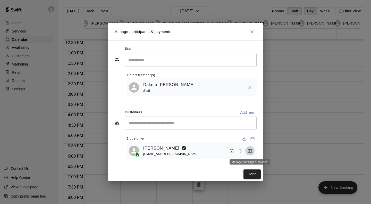
click at [251, 152] on icon "Manage bookings & payment" at bounding box center [250, 150] width 5 height 5
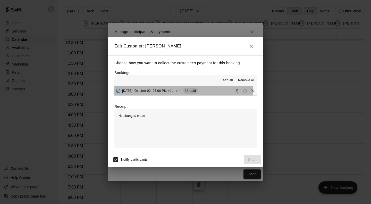
click at [177, 92] on span "(Current)" at bounding box center [174, 91] width 13 height 4
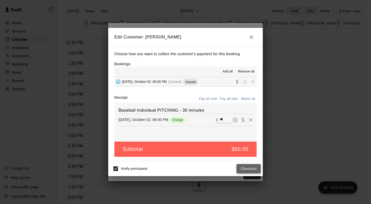
click at [246, 168] on button "Checkout" at bounding box center [249, 169] width 24 height 10
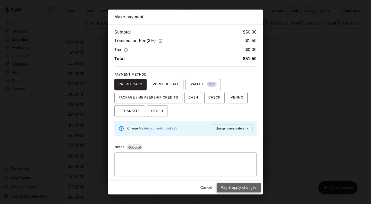
click at [247, 187] on button "Pay & apply changes" at bounding box center [239, 188] width 44 height 10
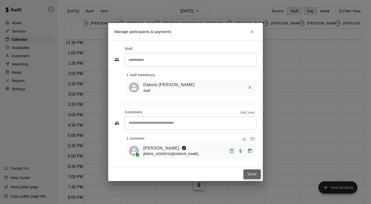
click at [254, 176] on button "Done" at bounding box center [252, 174] width 17 height 10
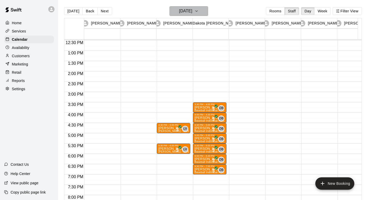
click at [192, 12] on h6 "Thursday Oct 02" at bounding box center [185, 10] width 13 height 7
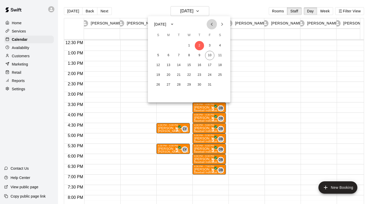
click at [210, 25] on icon "Previous month" at bounding box center [212, 24] width 6 height 6
click at [200, 77] on button "25" at bounding box center [199, 74] width 9 height 9
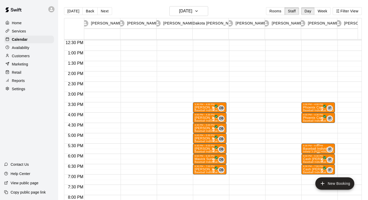
click at [312, 146] on div "5:30 PM – 6:00 PM" at bounding box center [318, 145] width 30 height 3
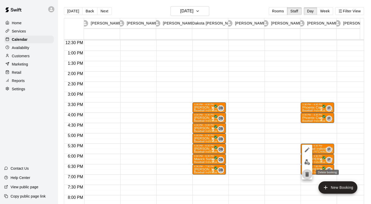
click at [308, 175] on icon "delete" at bounding box center [308, 174] width 4 height 5
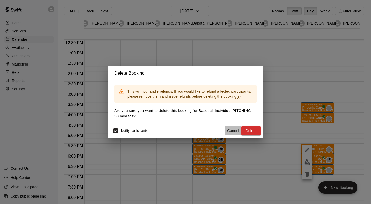
click at [235, 132] on button "Cancel" at bounding box center [233, 131] width 17 height 10
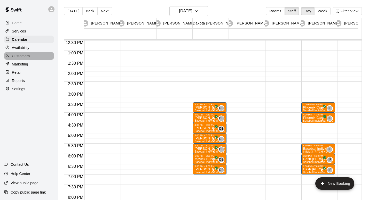
click at [31, 54] on div "Customers" at bounding box center [29, 56] width 50 height 8
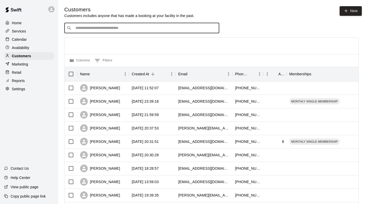
click at [103, 28] on input "Search customers by name or email" at bounding box center [145, 28] width 143 height 5
type input "******"
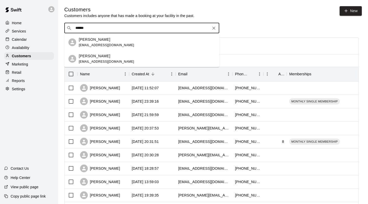
click at [93, 58] on p "Rayce Tomlin" at bounding box center [94, 55] width 31 height 5
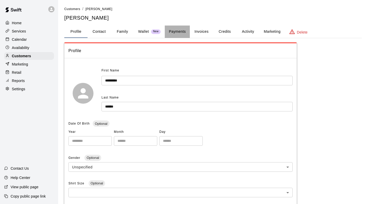
click at [179, 30] on button "Payments" at bounding box center [177, 32] width 25 height 12
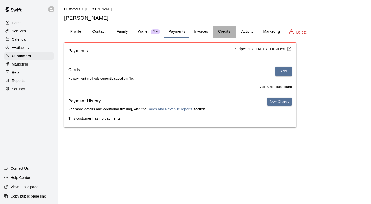
click at [224, 30] on button "Credits" at bounding box center [224, 32] width 23 height 12
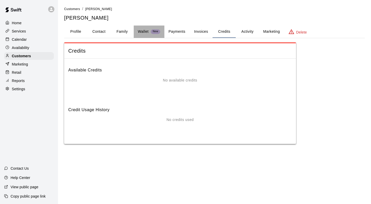
click at [147, 29] on p "Wallet" at bounding box center [143, 31] width 11 height 5
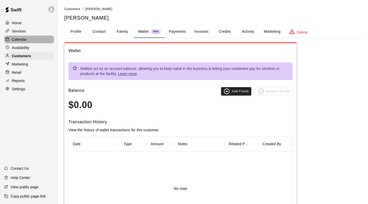
click at [29, 43] on div "Calendar" at bounding box center [29, 40] width 50 height 8
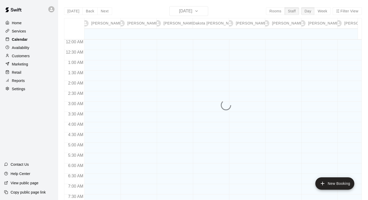
scroll to position [258, 0]
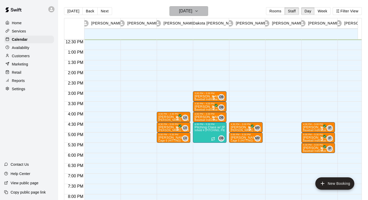
click at [198, 14] on icon "button" at bounding box center [196, 11] width 4 height 6
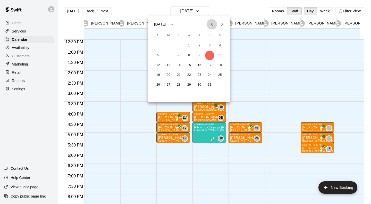
click at [213, 25] on icon "Previous month" at bounding box center [212, 24] width 6 height 6
click at [223, 25] on icon "Next month" at bounding box center [222, 24] width 6 height 6
click at [202, 77] on button "25" at bounding box center [199, 74] width 9 height 9
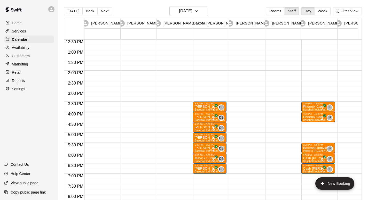
click at [315, 148] on p "Baseball Individual PITCHING - 30 minutes" at bounding box center [318, 148] width 30 height 0
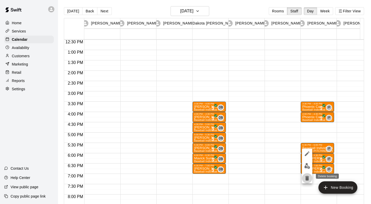
click at [307, 179] on icon "delete" at bounding box center [308, 178] width 4 height 5
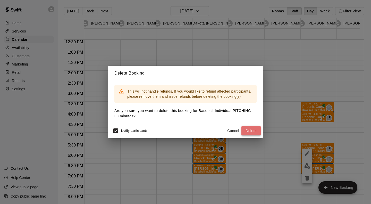
click at [251, 126] on button "Delete" at bounding box center [251, 131] width 19 height 10
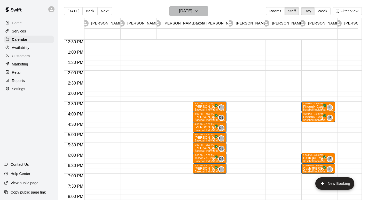
click at [192, 11] on h6 "Thursday Sep 25" at bounding box center [185, 10] width 13 height 7
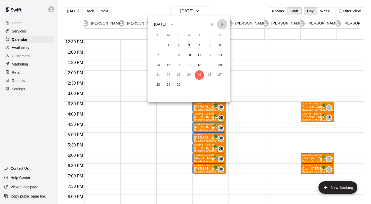
click at [223, 23] on icon "Next month" at bounding box center [222, 24] width 6 height 6
click at [190, 45] on button "1" at bounding box center [189, 45] width 9 height 9
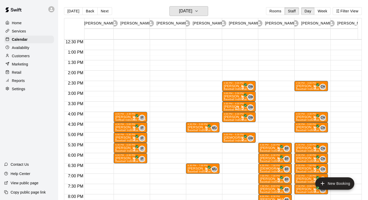
scroll to position [305, 188]
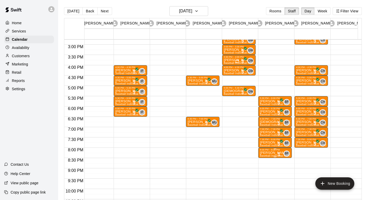
click at [275, 153] on p "Aiden Weishaar" at bounding box center [275, 153] width 30 height 0
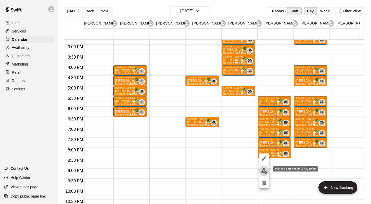
click at [262, 172] on img "edit" at bounding box center [265, 171] width 6 height 6
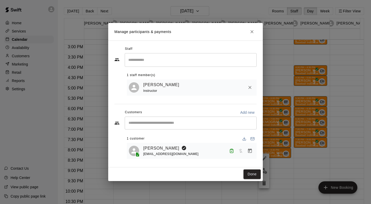
click at [255, 150] on div at bounding box center [241, 150] width 27 height 9
click at [251, 151] on icon "Manage bookings & payment" at bounding box center [250, 150] width 5 height 5
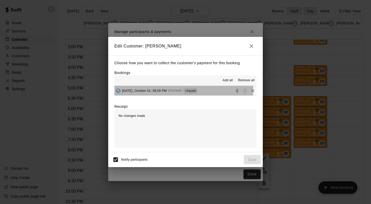
click at [156, 88] on div "Wednesday, October 01: 08:00 PM (Current) Unpaid" at bounding box center [157, 91] width 84 height 8
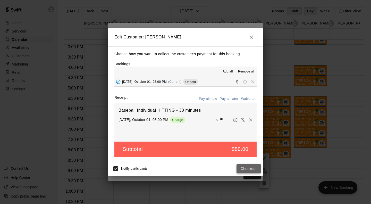
click at [246, 167] on button "Checkout" at bounding box center [249, 169] width 24 height 10
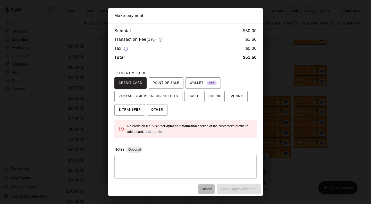
click at [207, 188] on button "Cancel" at bounding box center [206, 189] width 17 height 10
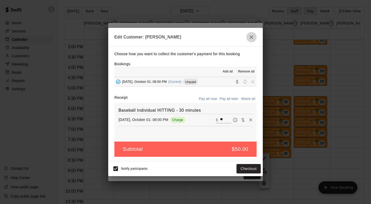
click at [251, 36] on icon "button" at bounding box center [252, 37] width 6 height 6
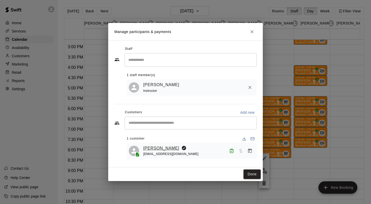
click at [166, 147] on link "Aiden Weishaar" at bounding box center [161, 148] width 36 height 7
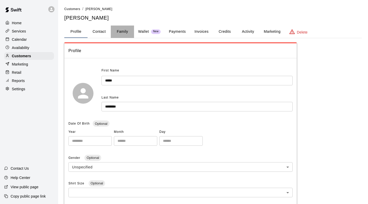
click at [125, 31] on button "Family" at bounding box center [122, 32] width 23 height 12
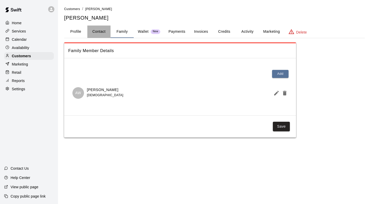
click at [96, 29] on button "Contact" at bounding box center [98, 32] width 23 height 12
select select "**"
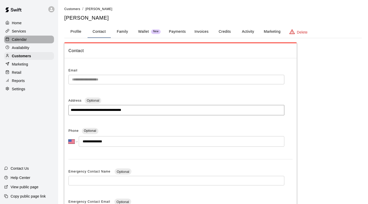
click at [24, 39] on p "Calendar" at bounding box center [19, 39] width 15 height 5
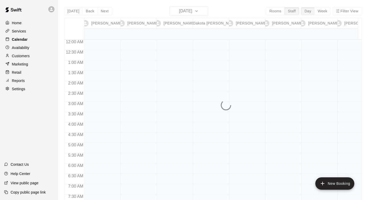
scroll to position [259, 0]
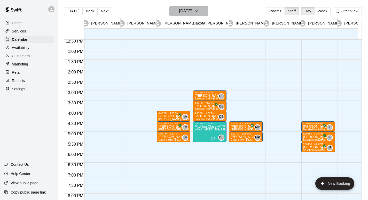
click at [179, 13] on h6 "[DATE]" at bounding box center [185, 10] width 13 height 7
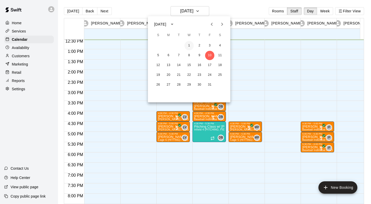
click at [191, 45] on button "1" at bounding box center [189, 45] width 9 height 9
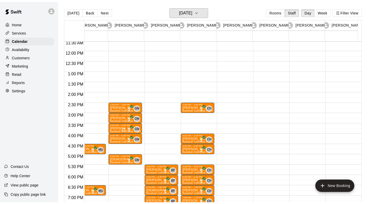
scroll to position [238, 302]
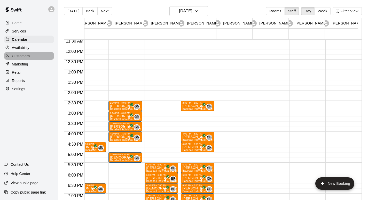
click at [19, 56] on p "Customers" at bounding box center [21, 55] width 18 height 5
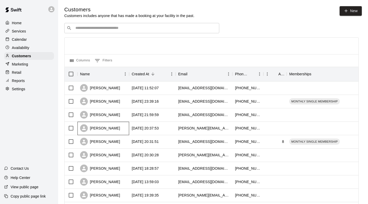
click at [114, 127] on div "Jay Nelson" at bounding box center [103, 128] width 52 height 13
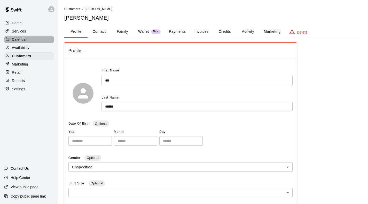
click at [22, 40] on p "Calendar" at bounding box center [19, 39] width 15 height 5
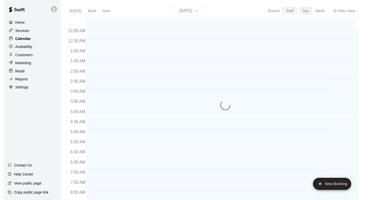
scroll to position [265, 0]
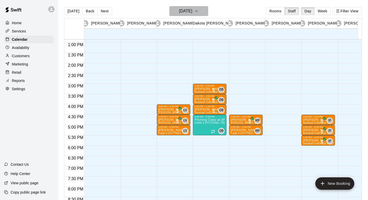
click at [198, 12] on icon "button" at bounding box center [196, 11] width 4 height 6
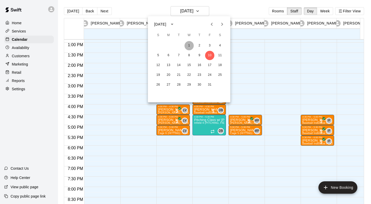
click at [190, 48] on button "1" at bounding box center [189, 45] width 9 height 9
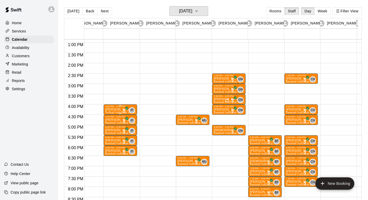
scroll to position [0, 0]
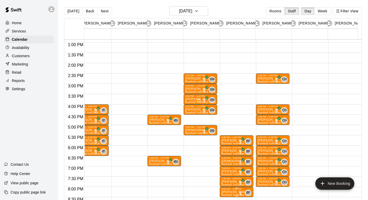
click at [231, 192] on p "Aiden Weishaar" at bounding box center [236, 192] width 30 height 0
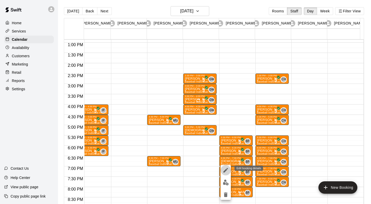
click at [225, 169] on icon "edit" at bounding box center [226, 170] width 6 height 6
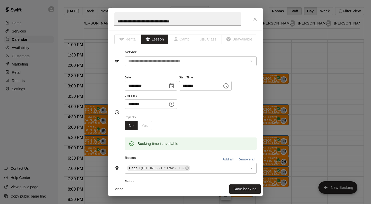
click at [174, 86] on icon "Choose date, selected date is Oct 1, 2025" at bounding box center [171, 85] width 5 height 5
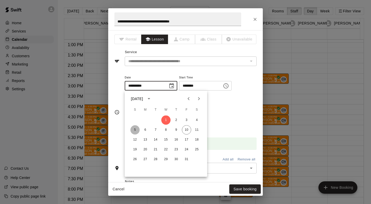
click at [135, 129] on button "5" at bounding box center [135, 129] width 9 height 9
type input "**********"
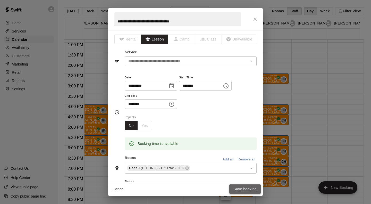
click at [244, 187] on button "Save booking" at bounding box center [245, 189] width 31 height 10
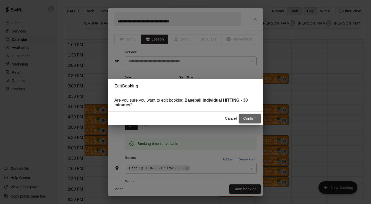
click at [247, 116] on button "Confirm" at bounding box center [250, 119] width 22 height 10
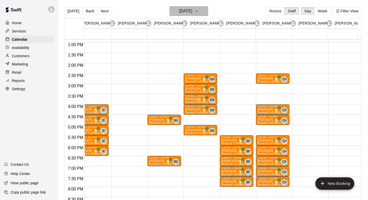
click at [198, 13] on icon "button" at bounding box center [196, 11] width 4 height 6
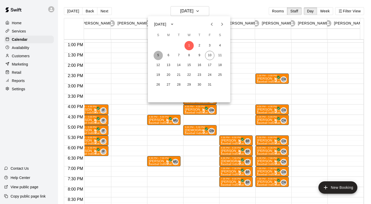
click at [159, 55] on button "5" at bounding box center [158, 55] width 9 height 9
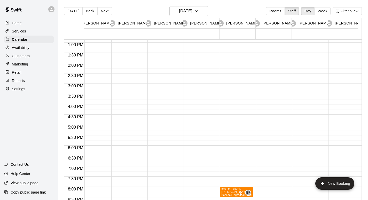
click at [230, 190] on div "8:00 PM – 8:30 PM" at bounding box center [236, 189] width 30 height 3
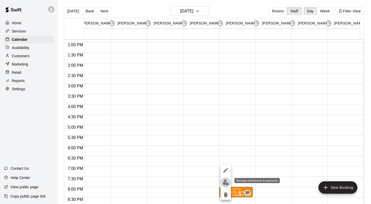
click at [227, 183] on img "edit" at bounding box center [226, 183] width 6 height 6
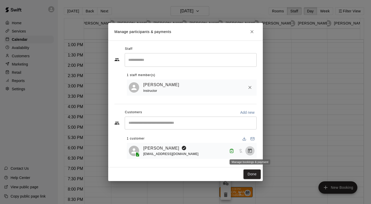
click at [250, 150] on icon "Manage bookings & payment" at bounding box center [250, 151] width 4 height 4
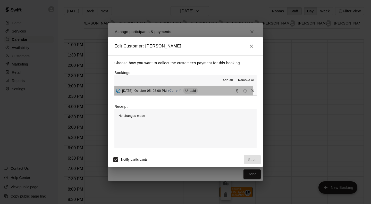
click at [136, 93] on div "Sunday, October 05: 08:00 PM (Current) Unpaid" at bounding box center [157, 91] width 84 height 8
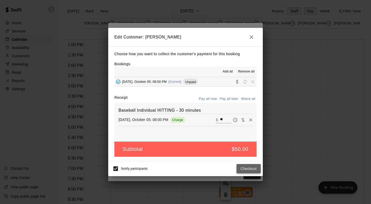
click at [243, 168] on button "Checkout" at bounding box center [249, 169] width 24 height 10
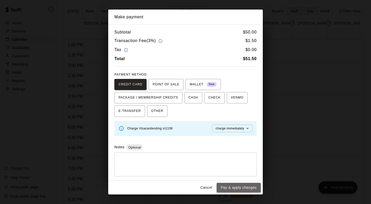
click at [229, 184] on button "Pay & apply changes" at bounding box center [239, 188] width 44 height 10
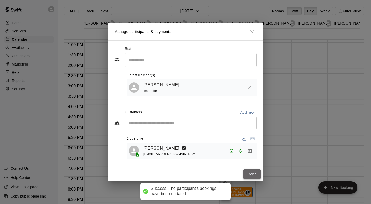
click at [256, 175] on button "Done" at bounding box center [252, 174] width 17 height 10
